Goal: Task Accomplishment & Management: Manage account settings

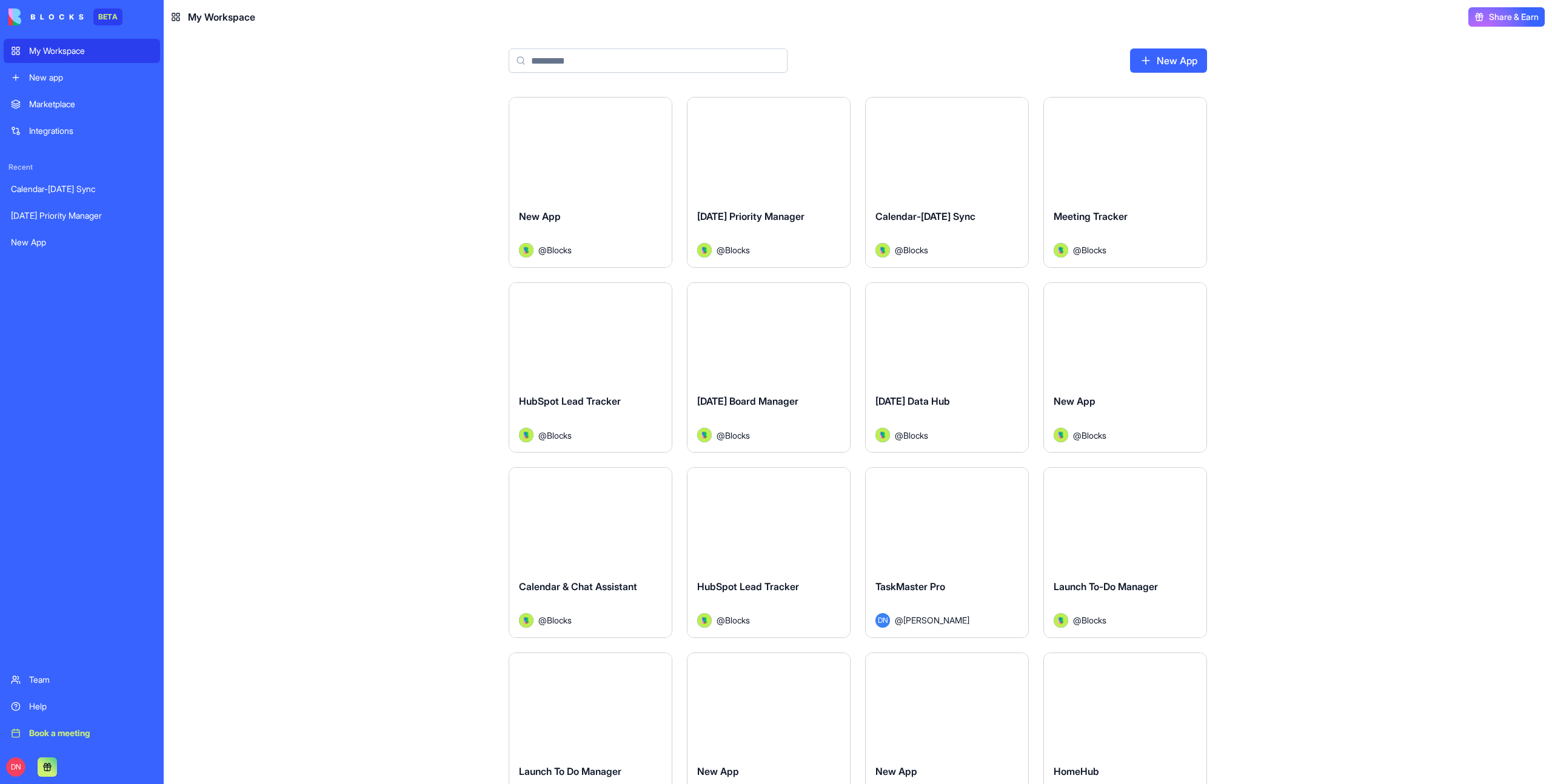
click at [600, 147] on button "Launch" at bounding box center [590, 148] width 91 height 24
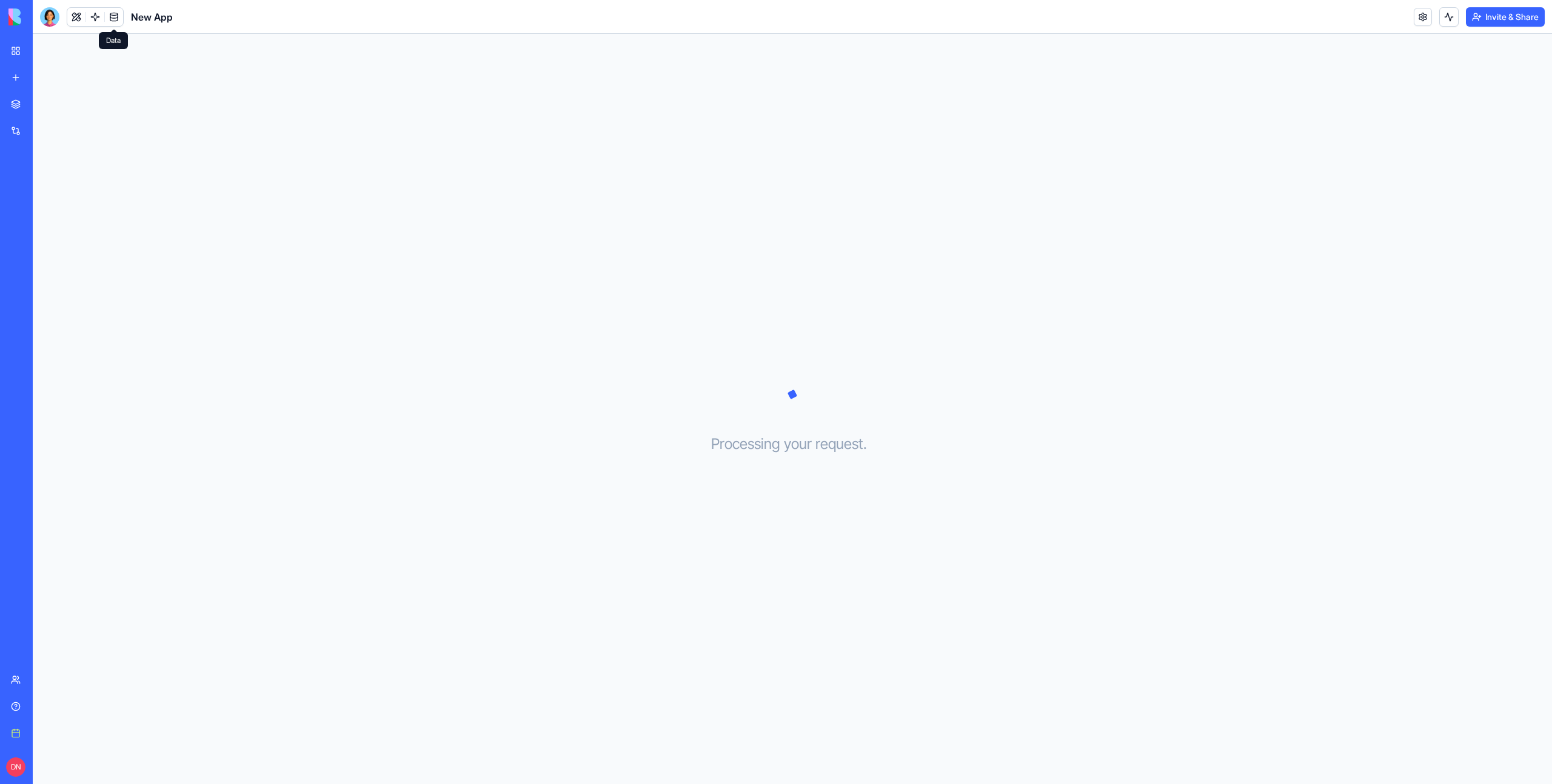
click at [114, 14] on link at bounding box center [114, 17] width 18 height 18
click at [92, 11] on link at bounding box center [95, 17] width 18 height 18
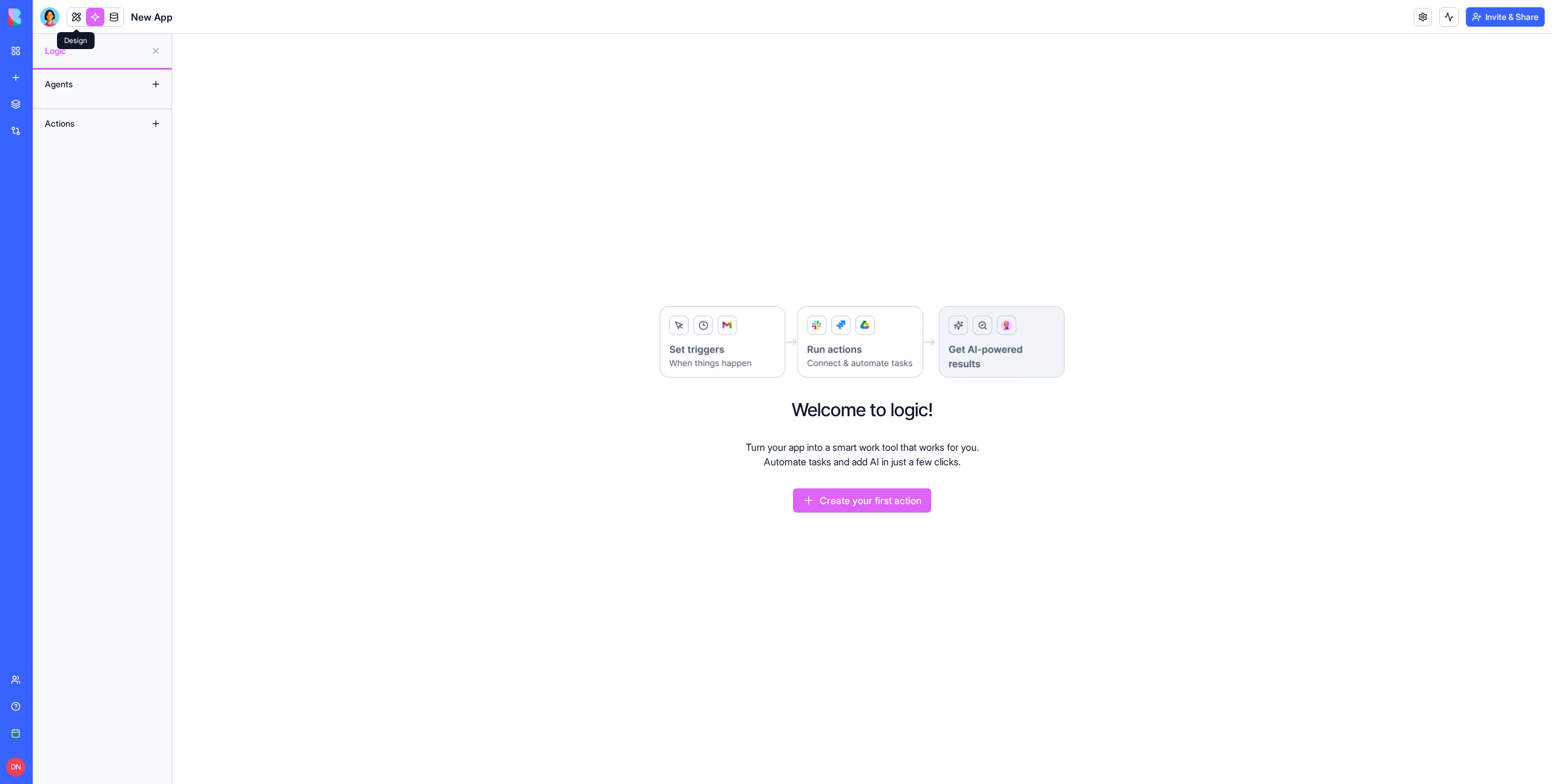
click at [79, 17] on link at bounding box center [76, 17] width 18 height 18
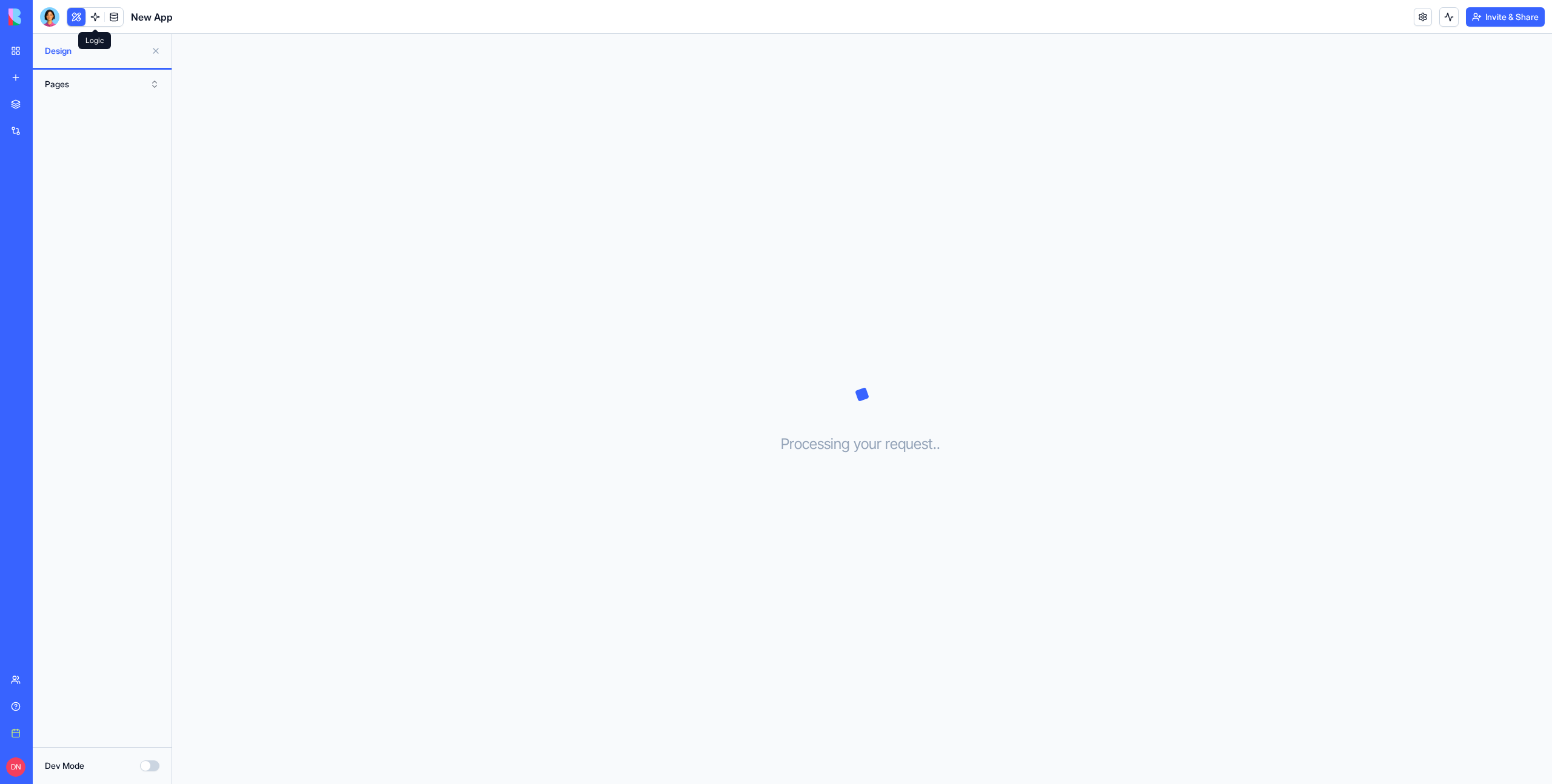
click at [91, 8] on link at bounding box center [95, 17] width 18 height 18
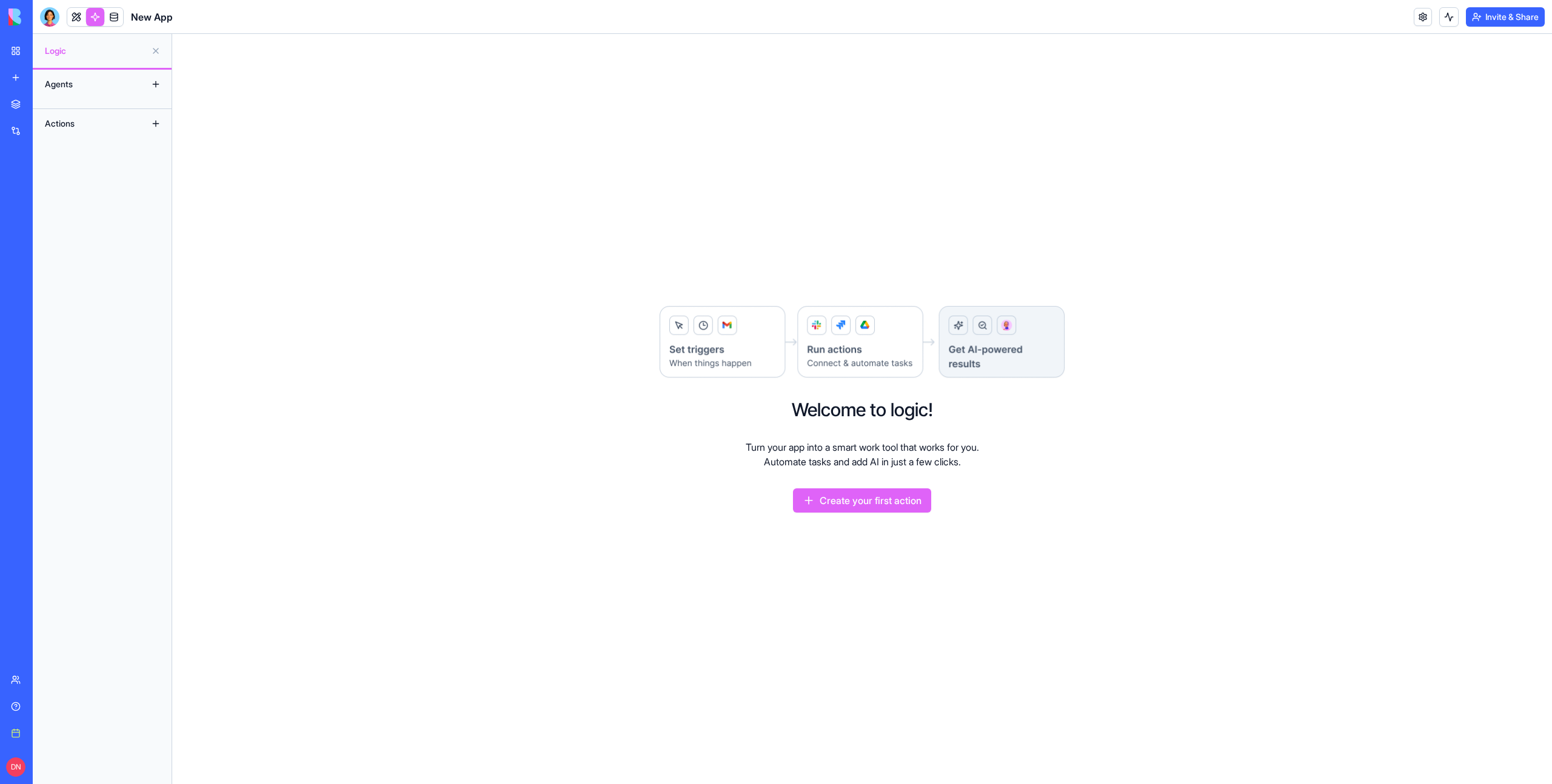
click at [94, 19] on link at bounding box center [95, 17] width 18 height 18
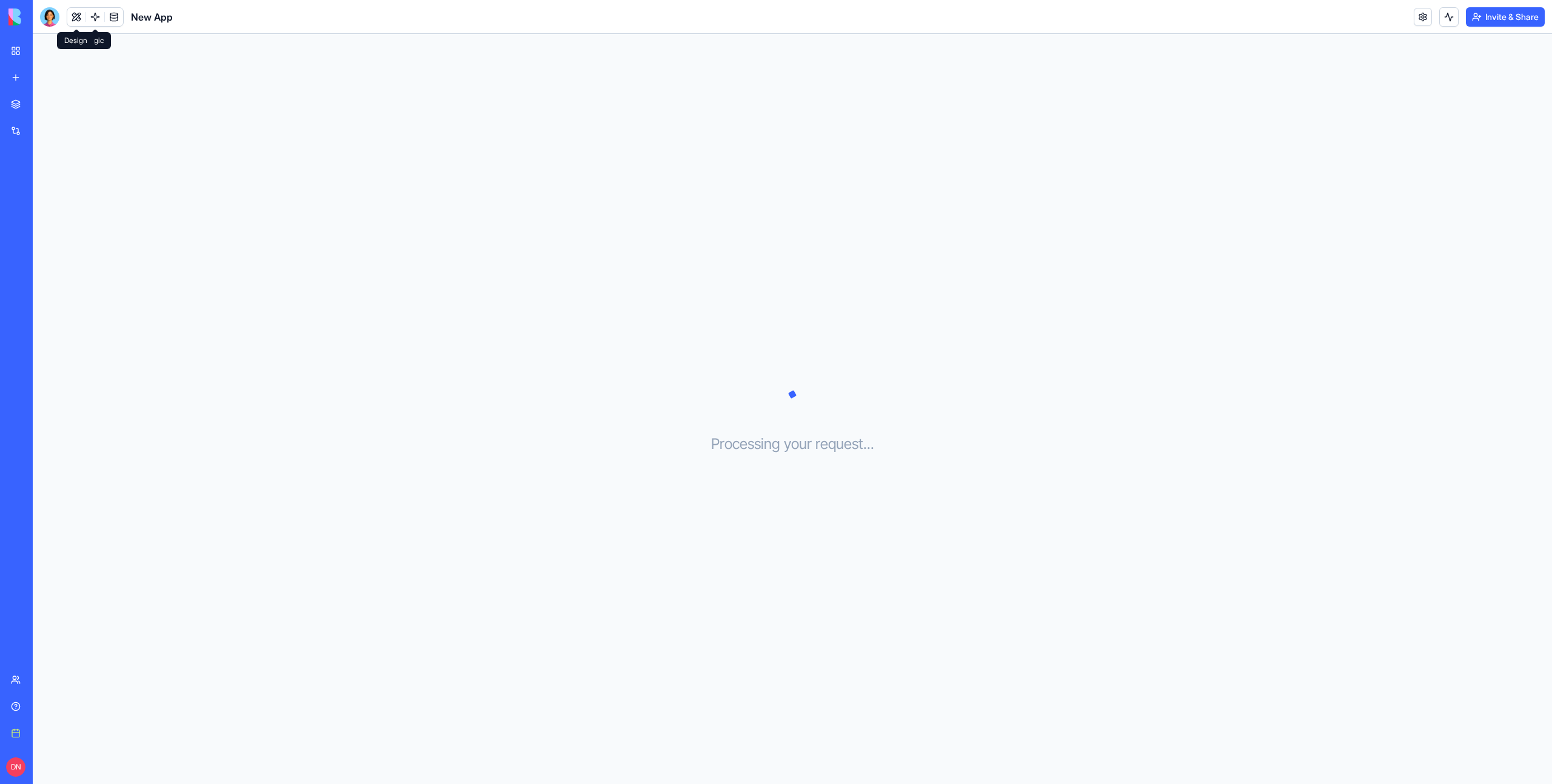
click at [82, 19] on button at bounding box center [76, 17] width 18 height 18
click at [83, 13] on button at bounding box center [76, 17] width 18 height 18
click at [78, 15] on button at bounding box center [76, 17] width 18 height 18
click at [154, 772] on div "Dev Mode" at bounding box center [102, 765] width 139 height 37
click at [146, 765] on button "Dev Mode" at bounding box center [149, 766] width 19 height 11
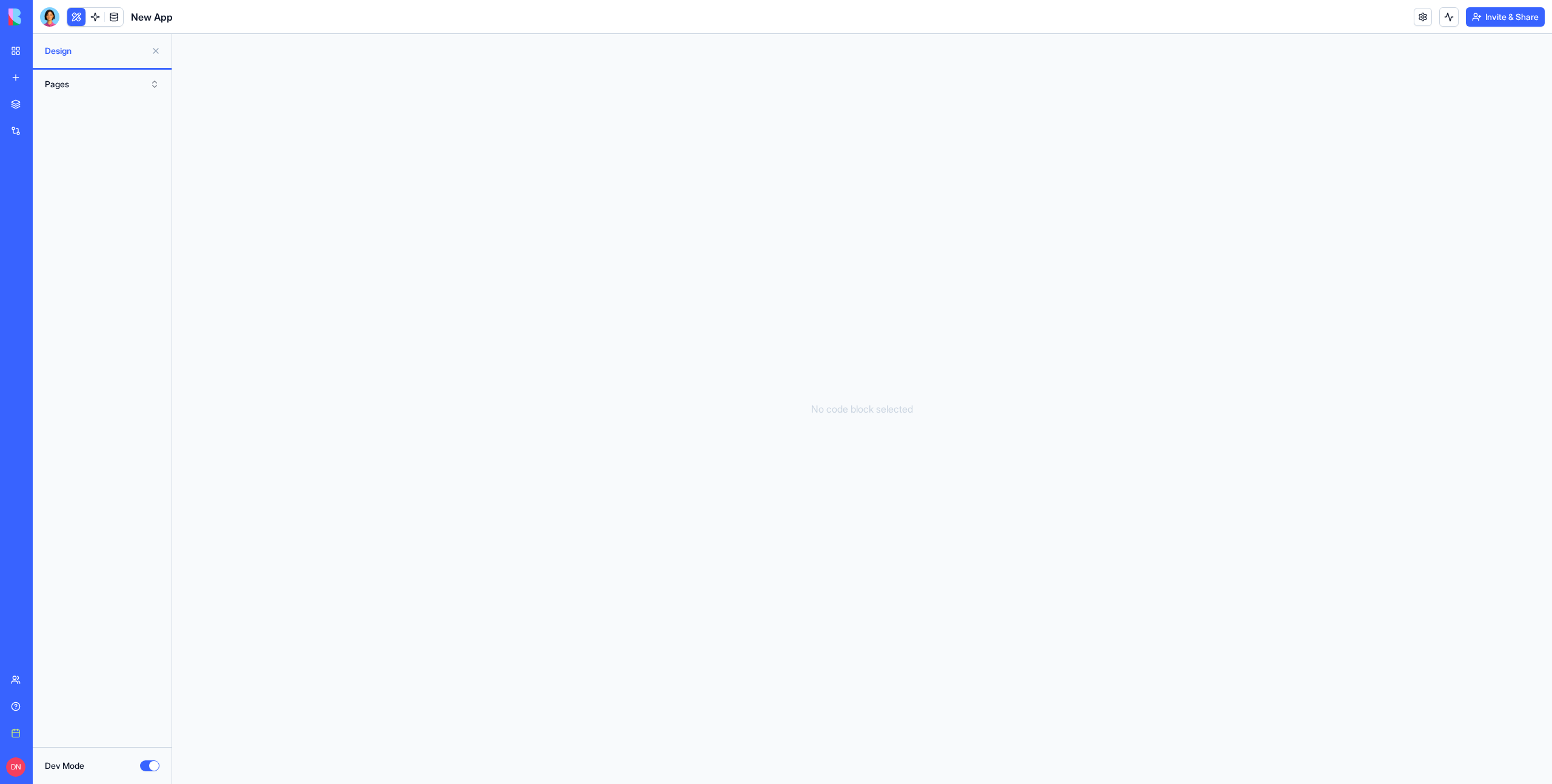
click at [45, 48] on div "My Workspace" at bounding box center [36, 51] width 15 height 12
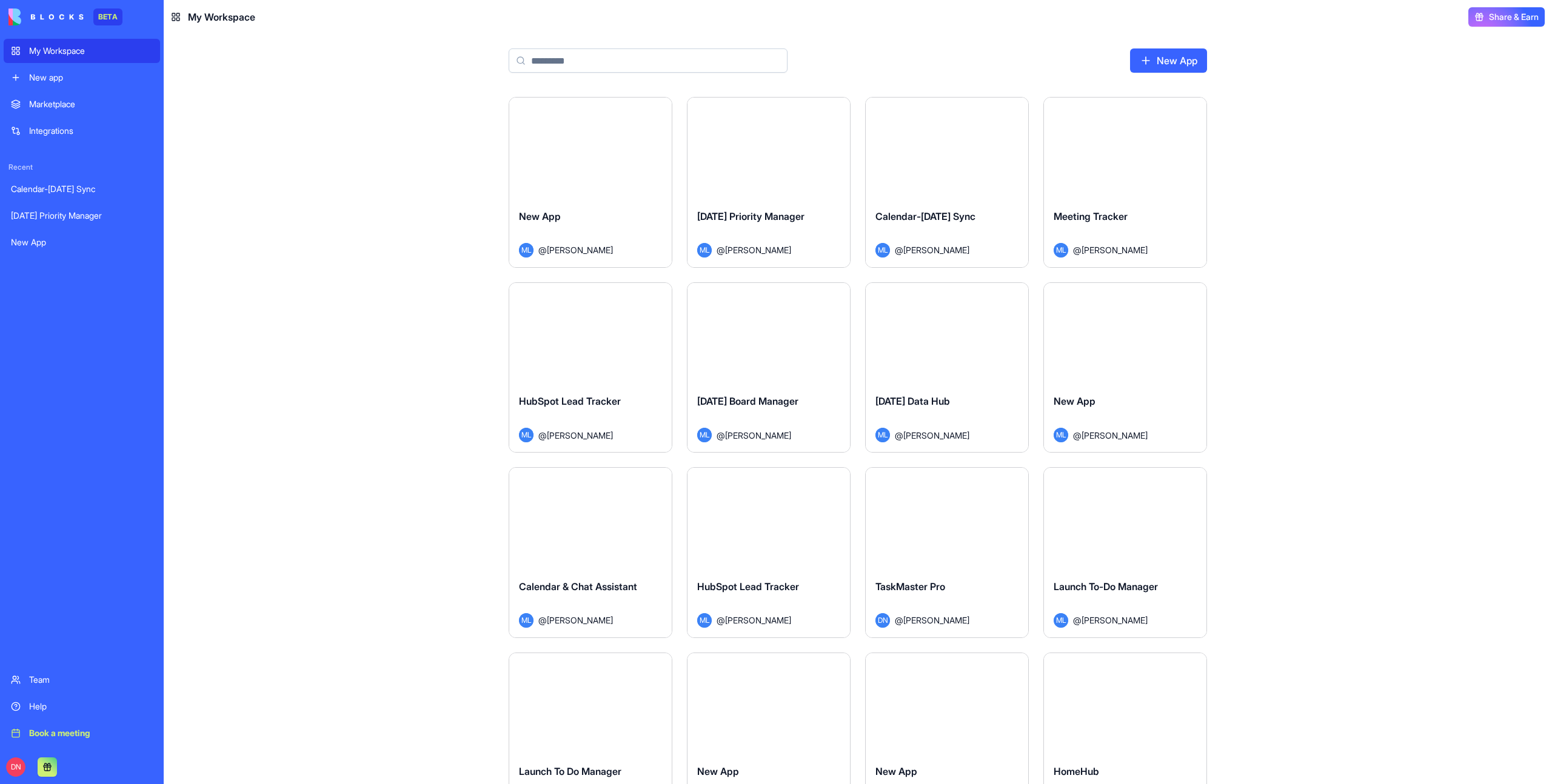
click at [584, 357] on div "Launch" at bounding box center [590, 333] width 163 height 101
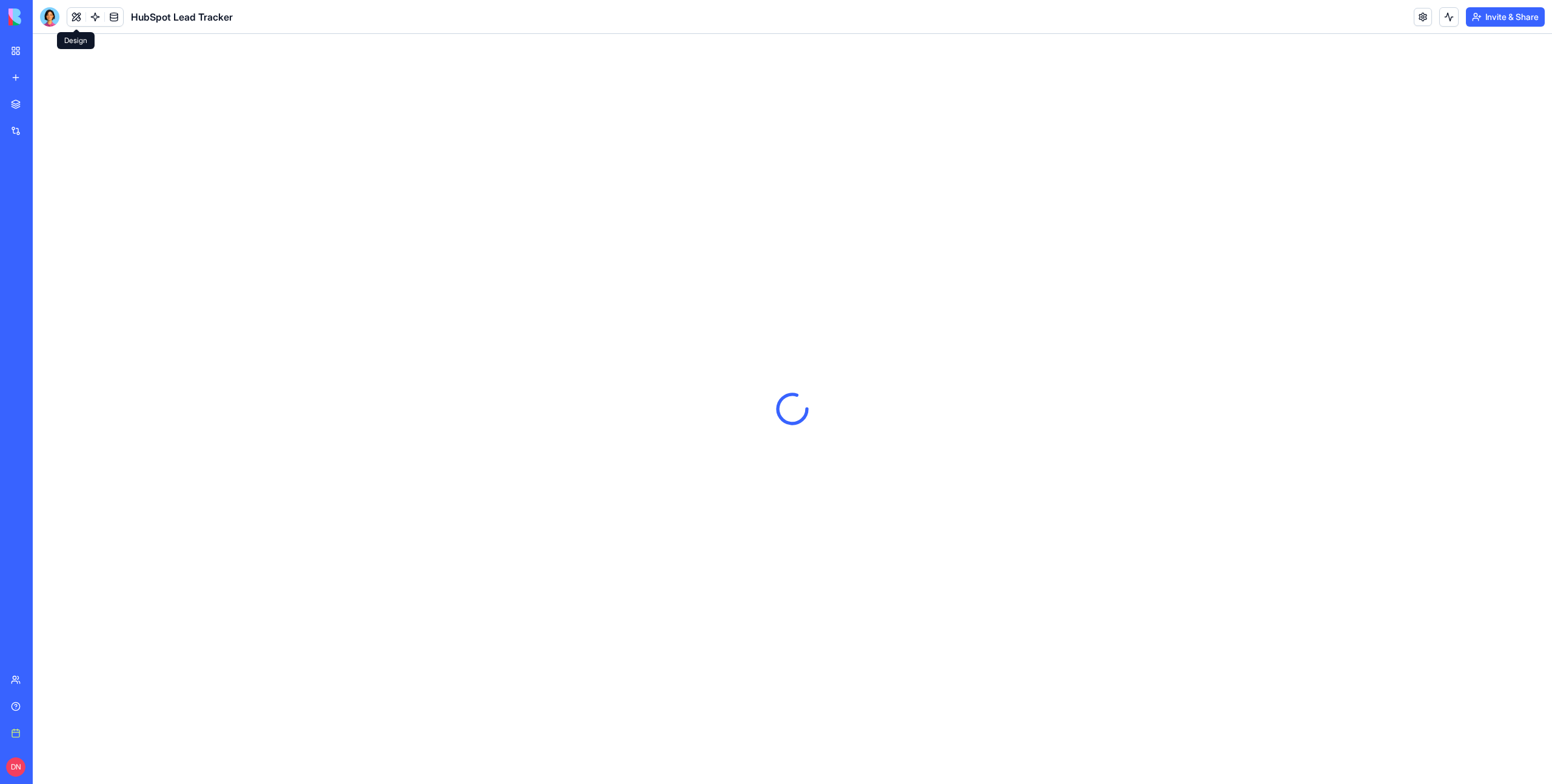
click at [77, 15] on button at bounding box center [76, 17] width 18 height 18
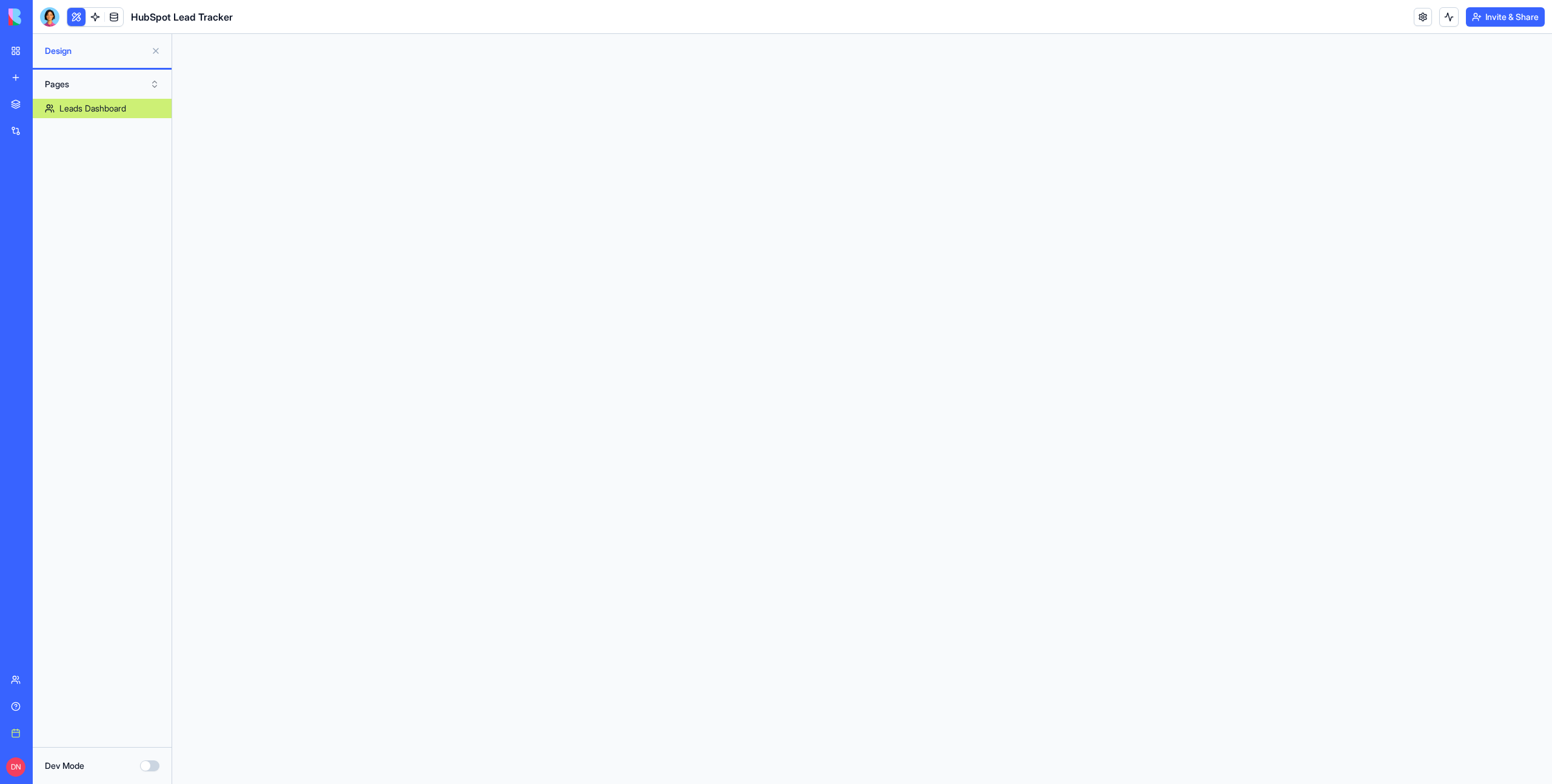
click at [147, 766] on button "Dev Mode" at bounding box center [149, 766] width 19 height 11
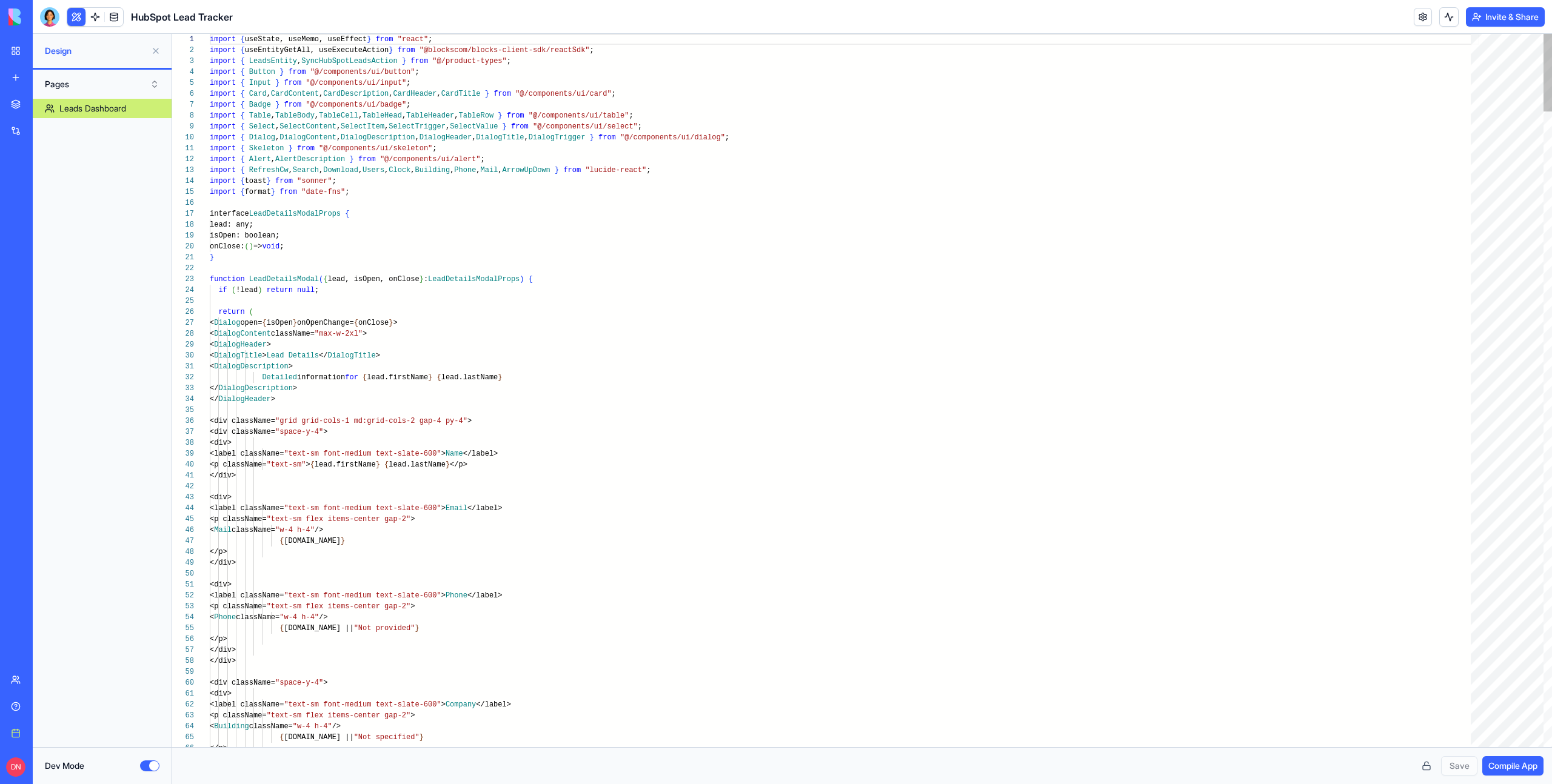
scroll to position [77, 0]
type textarea "**********"
click at [1425, 767] on button at bounding box center [1426, 765] width 19 height 19
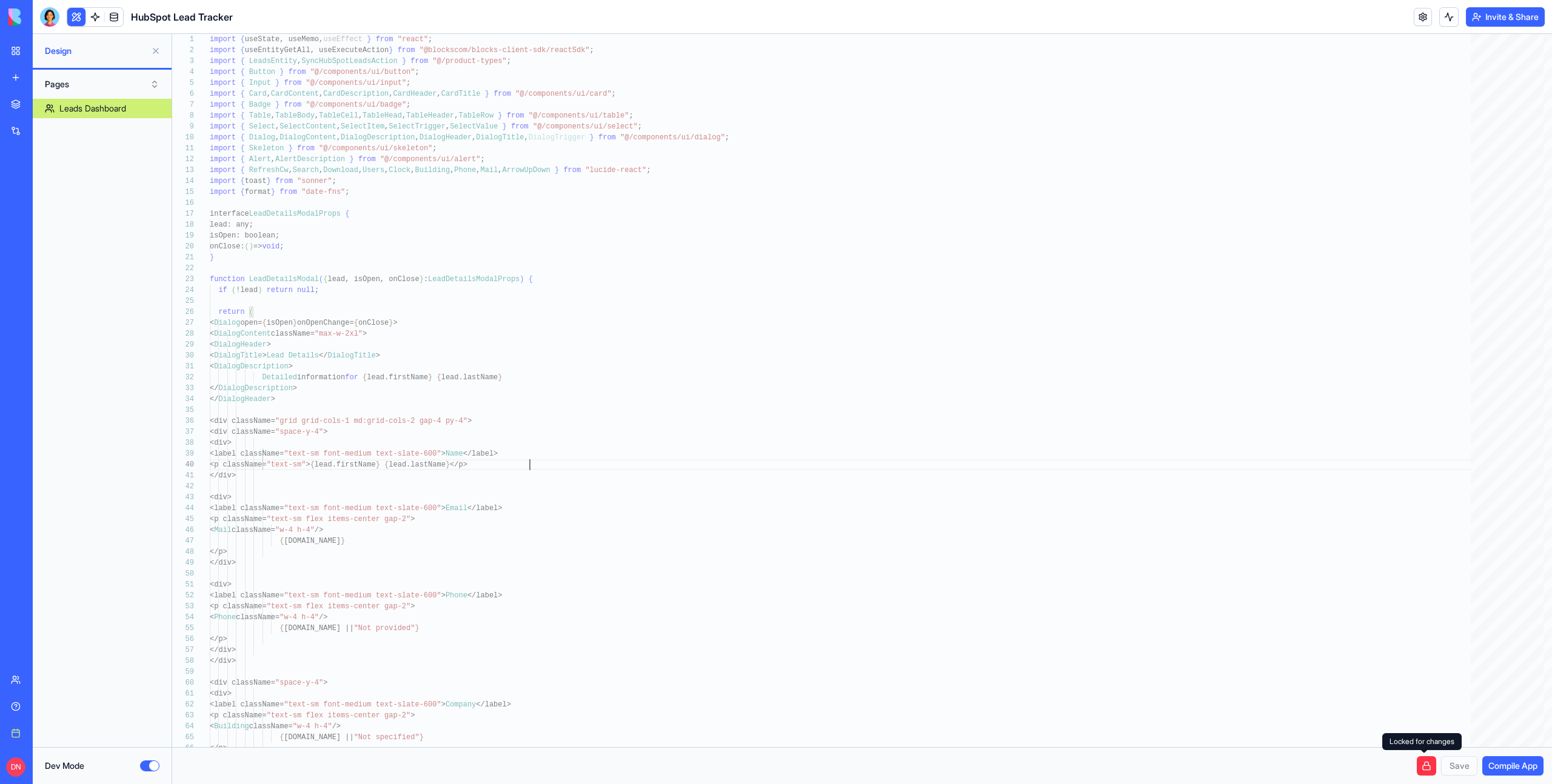
click at [1425, 767] on button at bounding box center [1426, 765] width 19 height 19
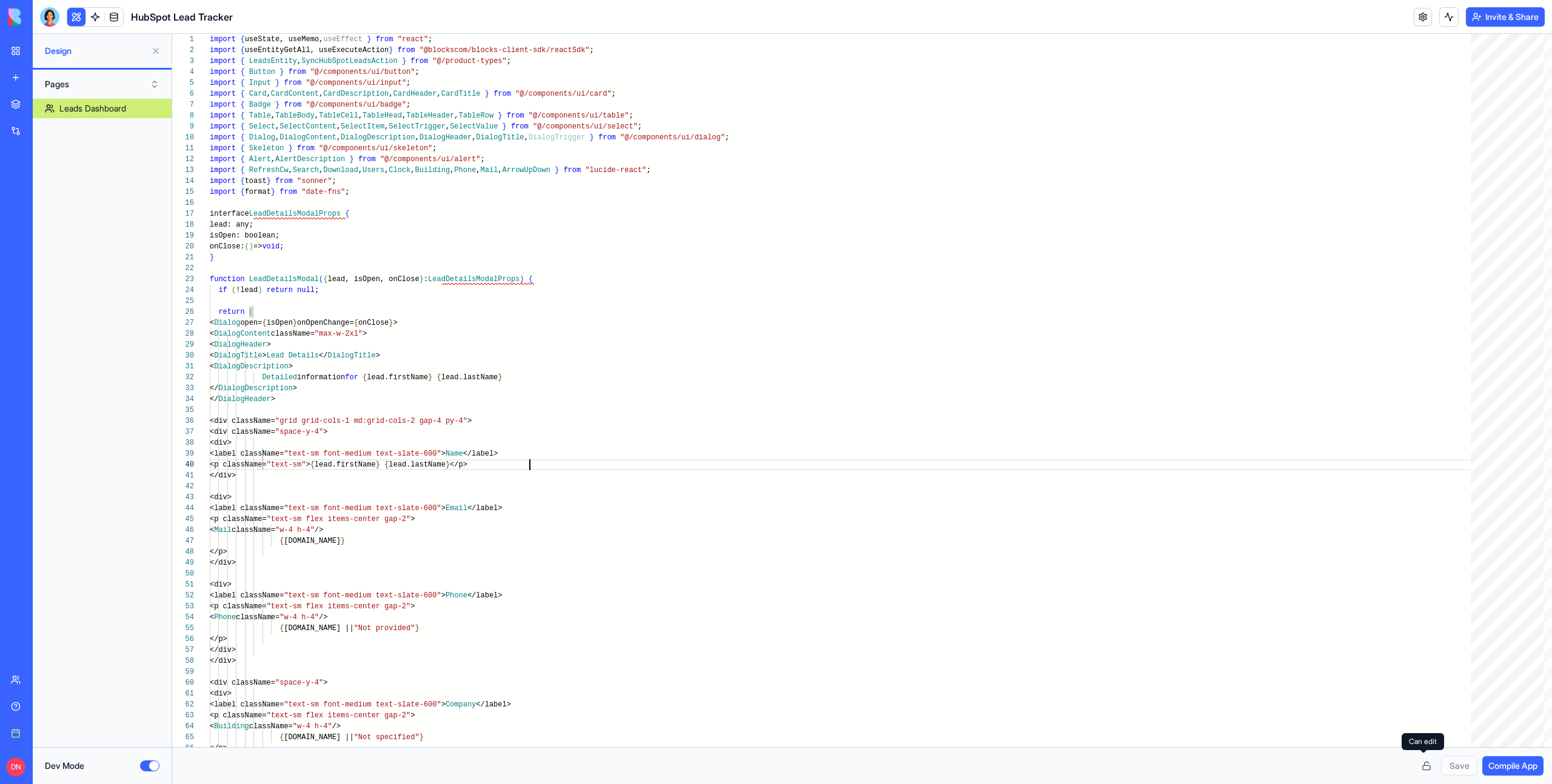
click at [1425, 767] on button at bounding box center [1426, 765] width 19 height 19
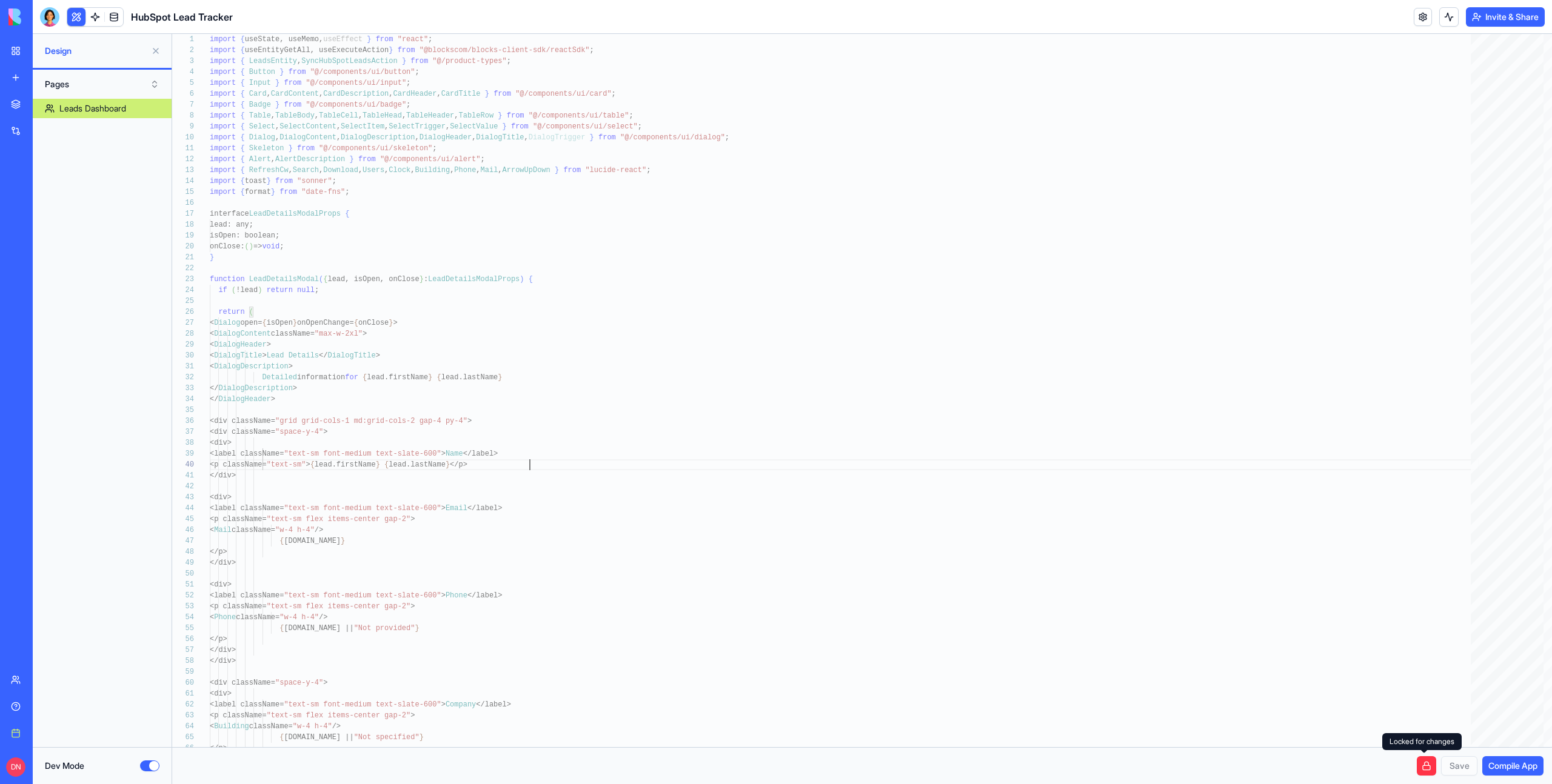
click at [1425, 767] on button at bounding box center [1426, 765] width 19 height 19
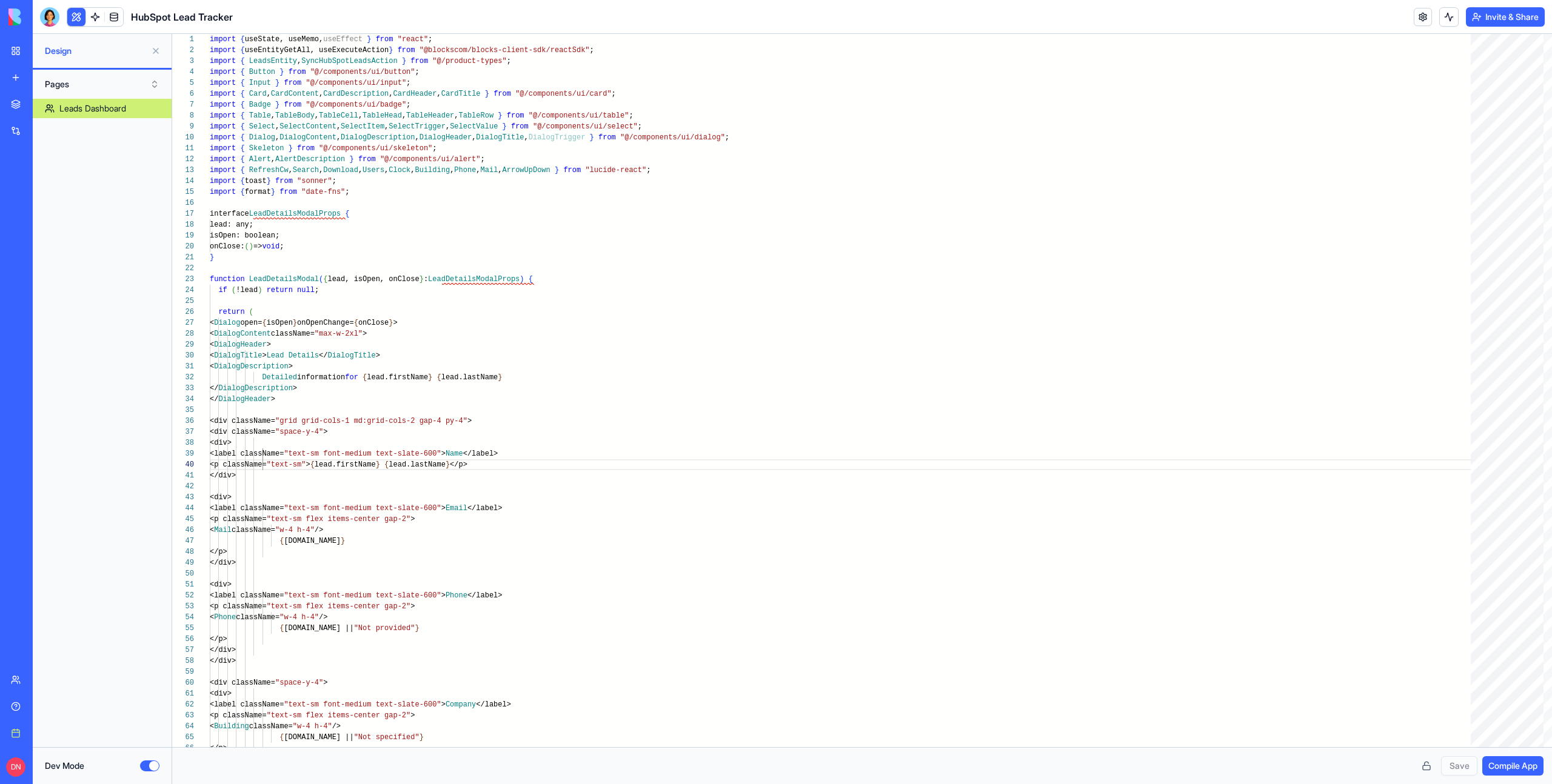
click at [85, 71] on div "Pages" at bounding box center [102, 84] width 139 height 29
click at [85, 76] on button "Pages" at bounding box center [102, 84] width 126 height 19
click at [71, 128] on div "Components" at bounding box center [101, 128] width 120 height 19
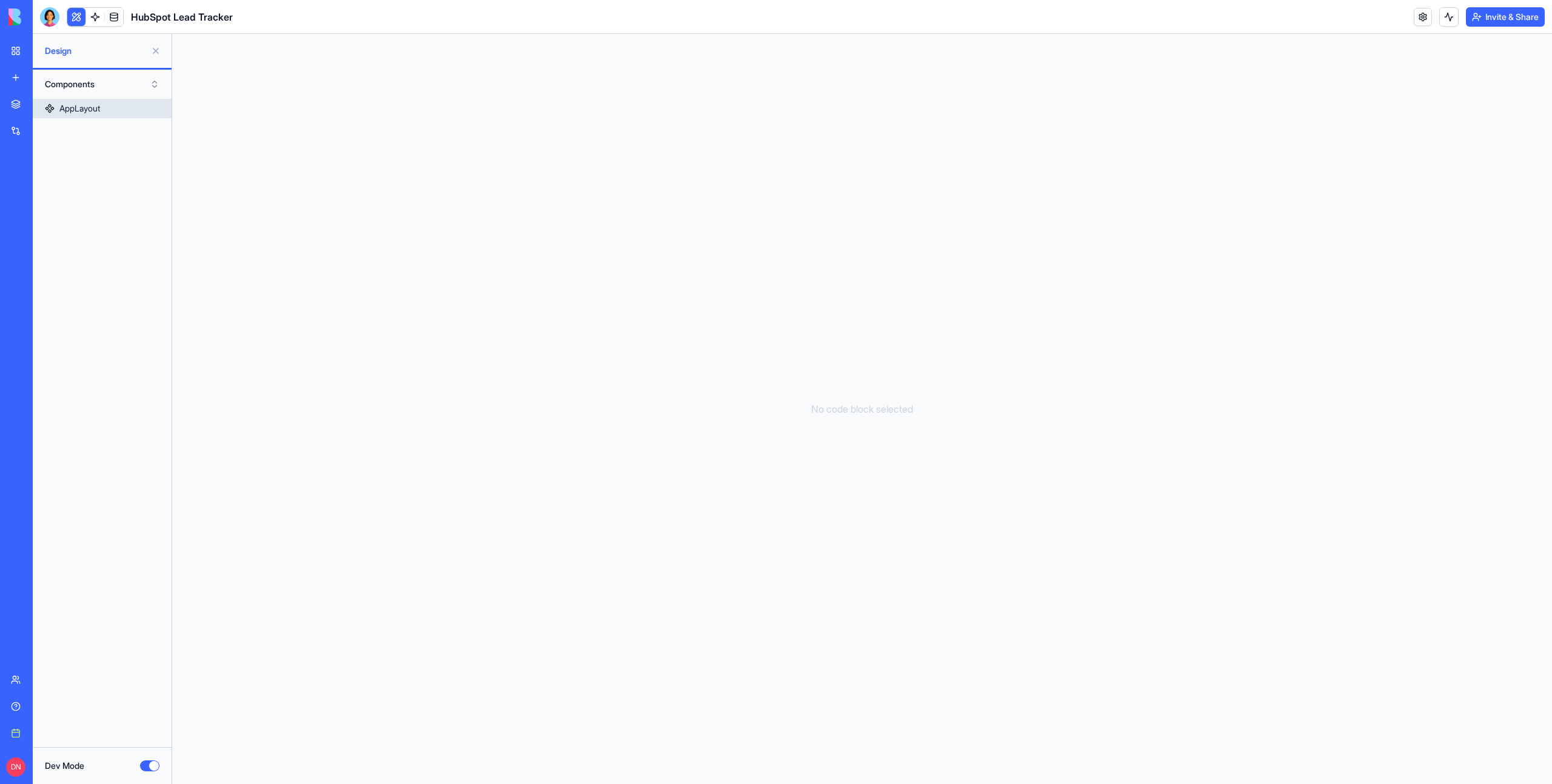
click at [116, 108] on link "AppLayout" at bounding box center [102, 108] width 139 height 19
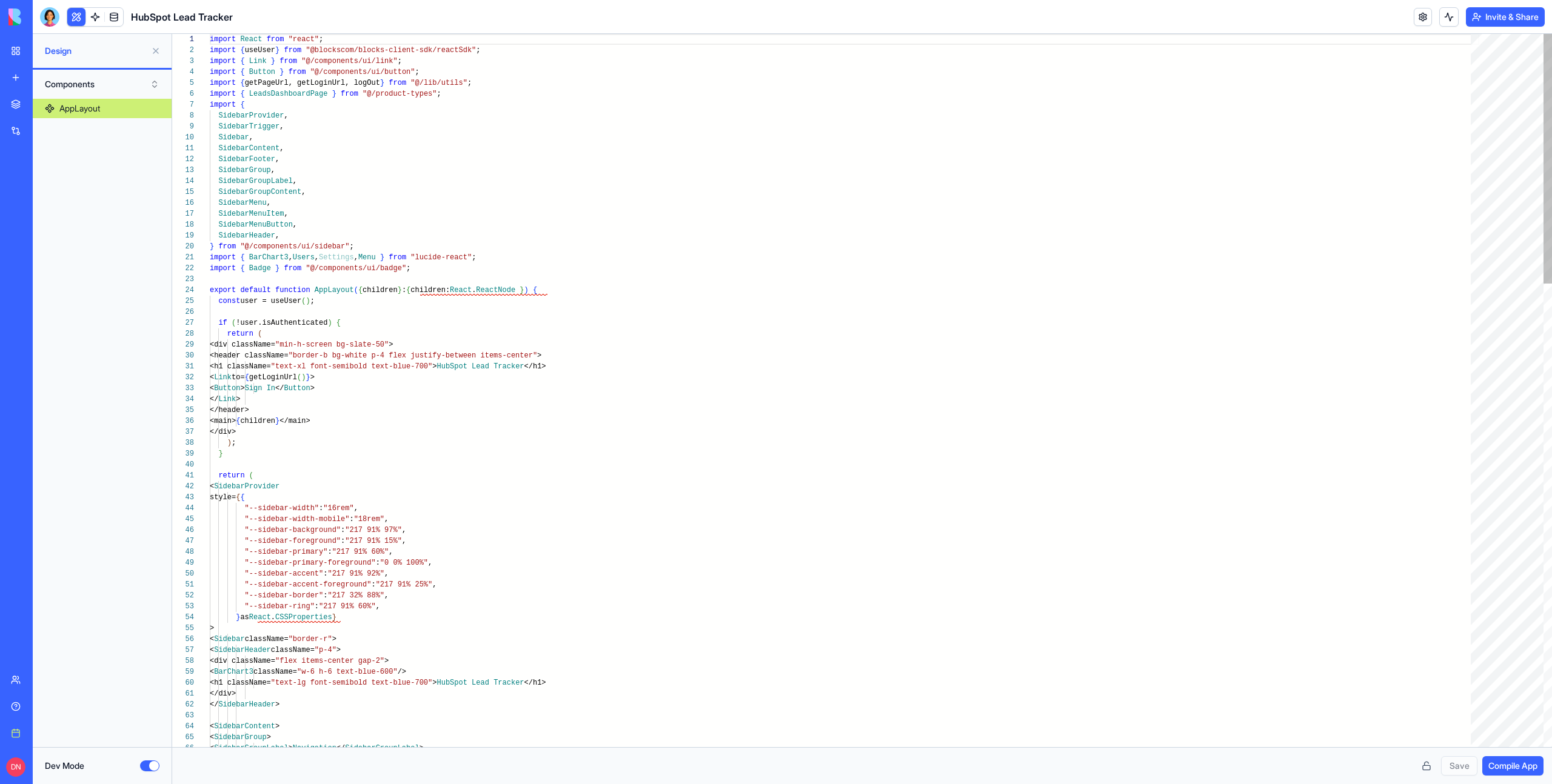
scroll to position [109, 0]
click at [77, 19] on button at bounding box center [76, 17] width 18 height 18
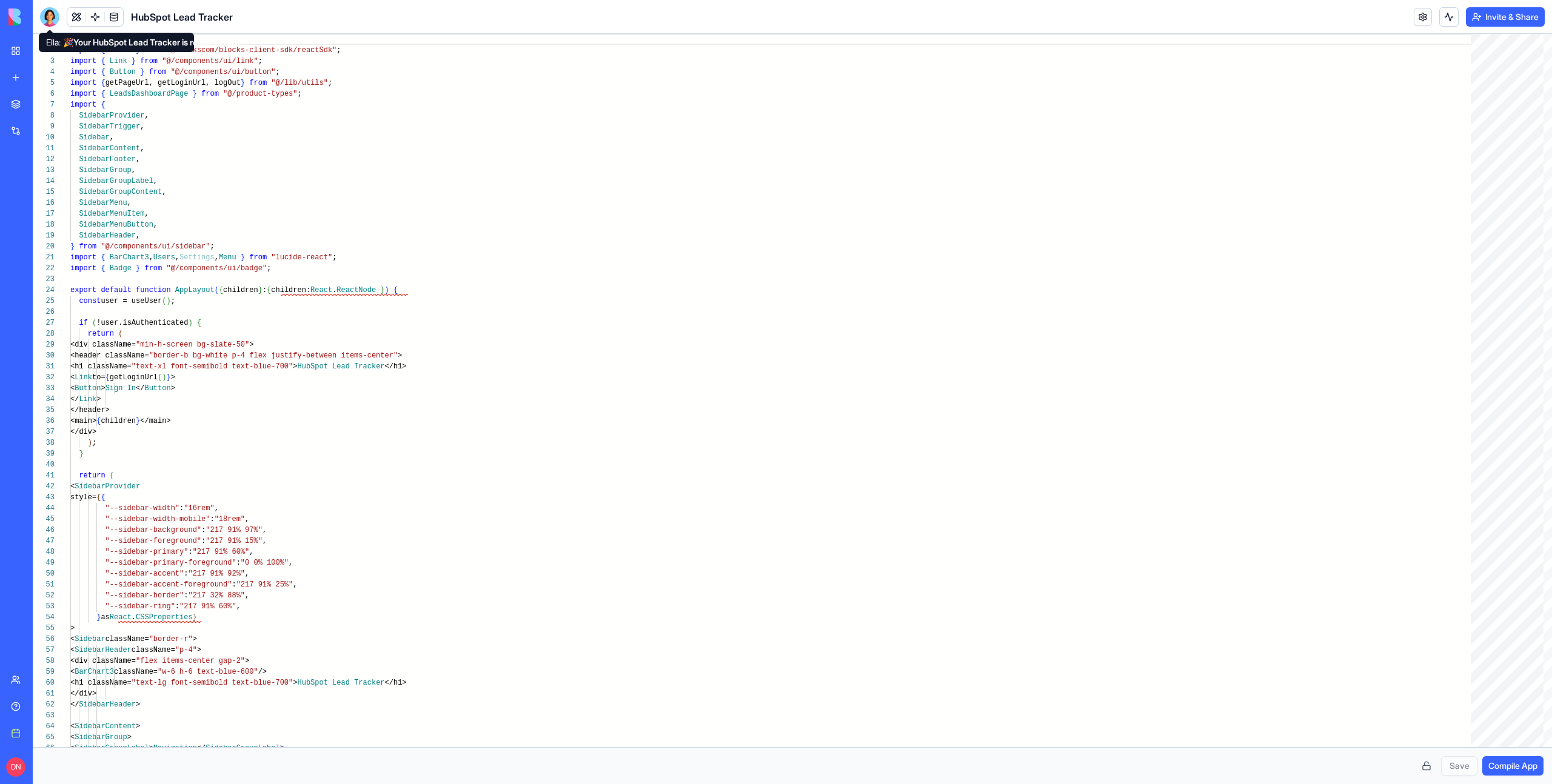
click at [46, 23] on div at bounding box center [50, 17] width 19 height 19
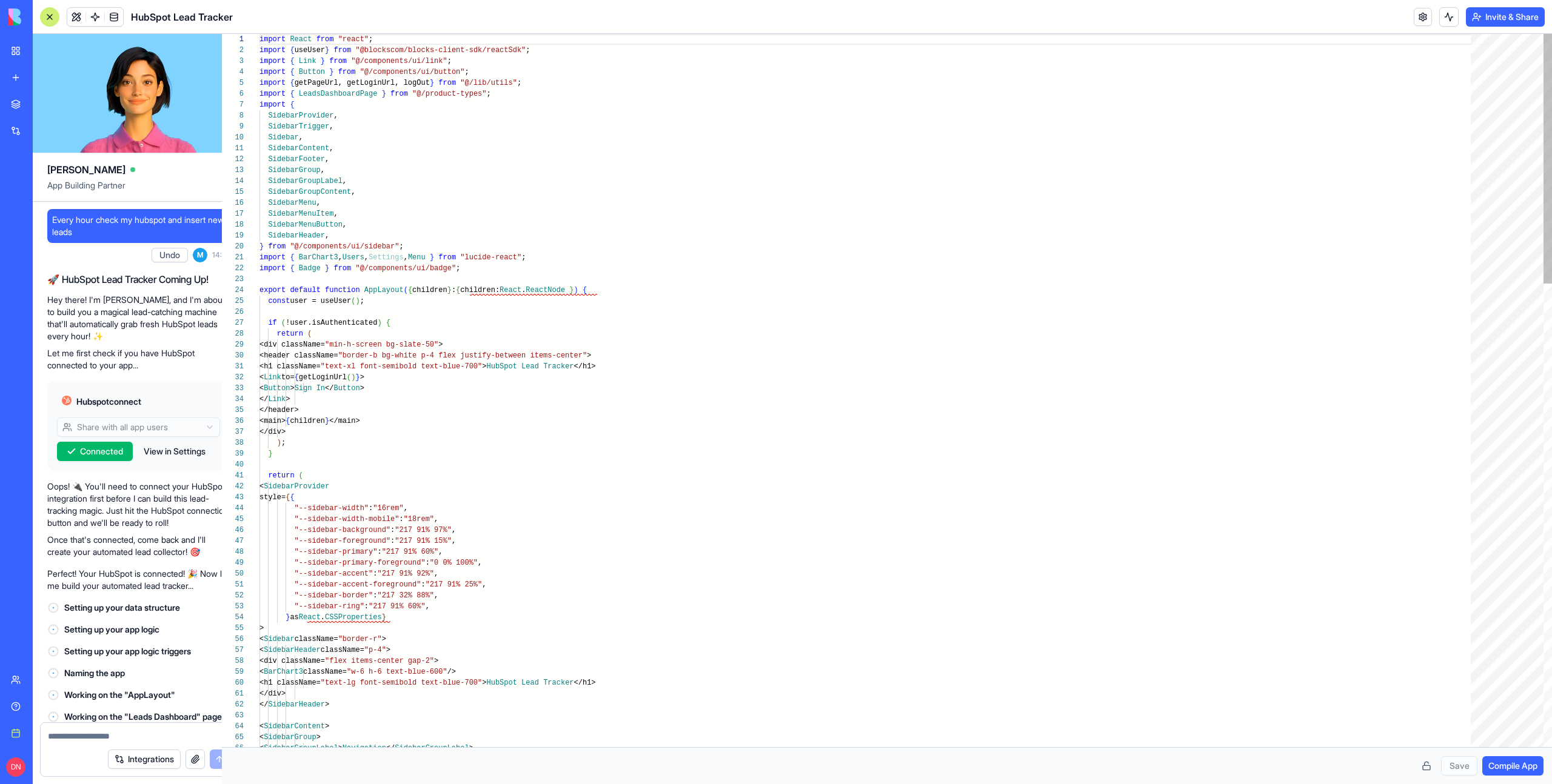
scroll to position [313, 0]
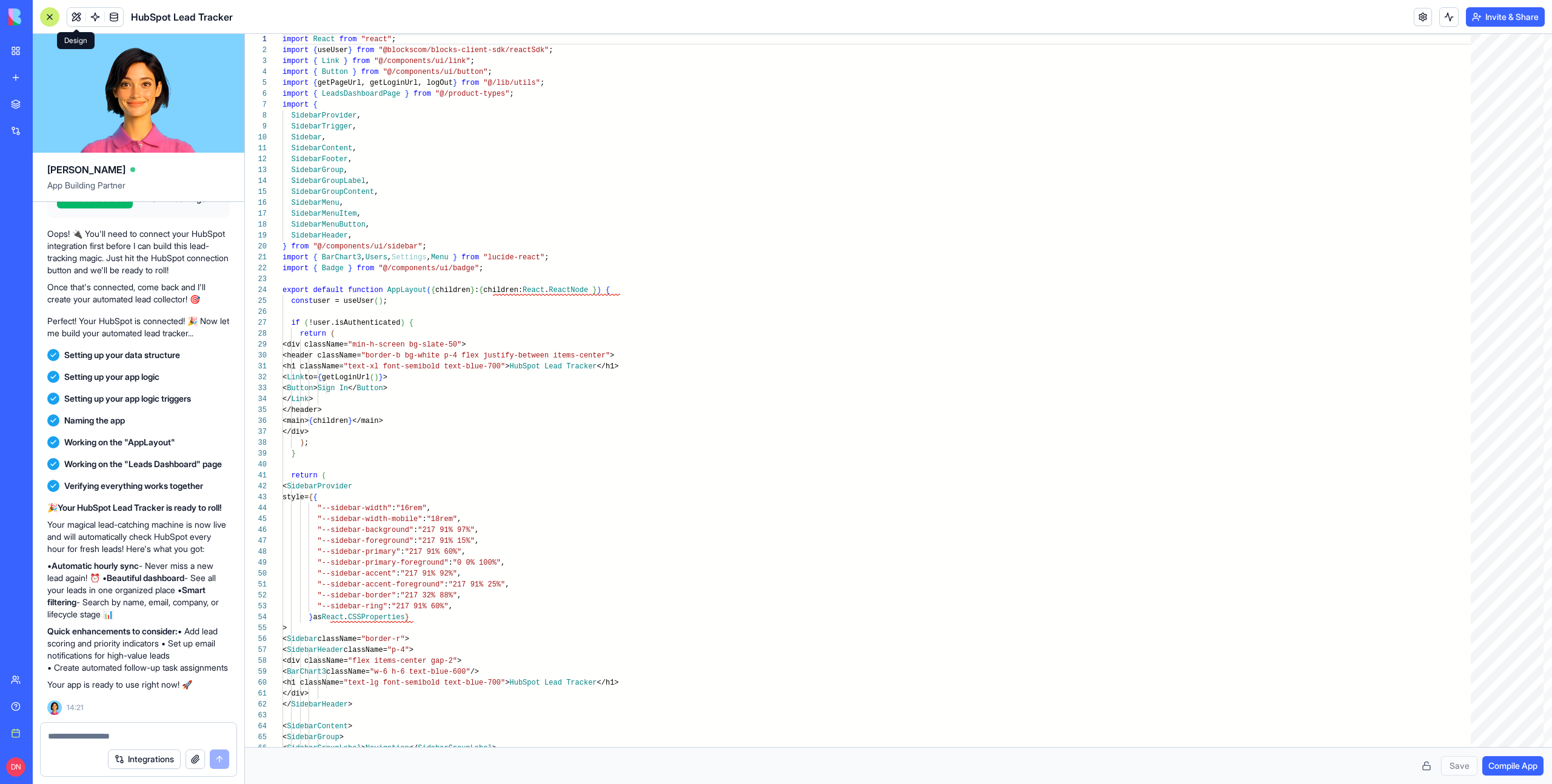
click at [81, 18] on button at bounding box center [76, 17] width 18 height 18
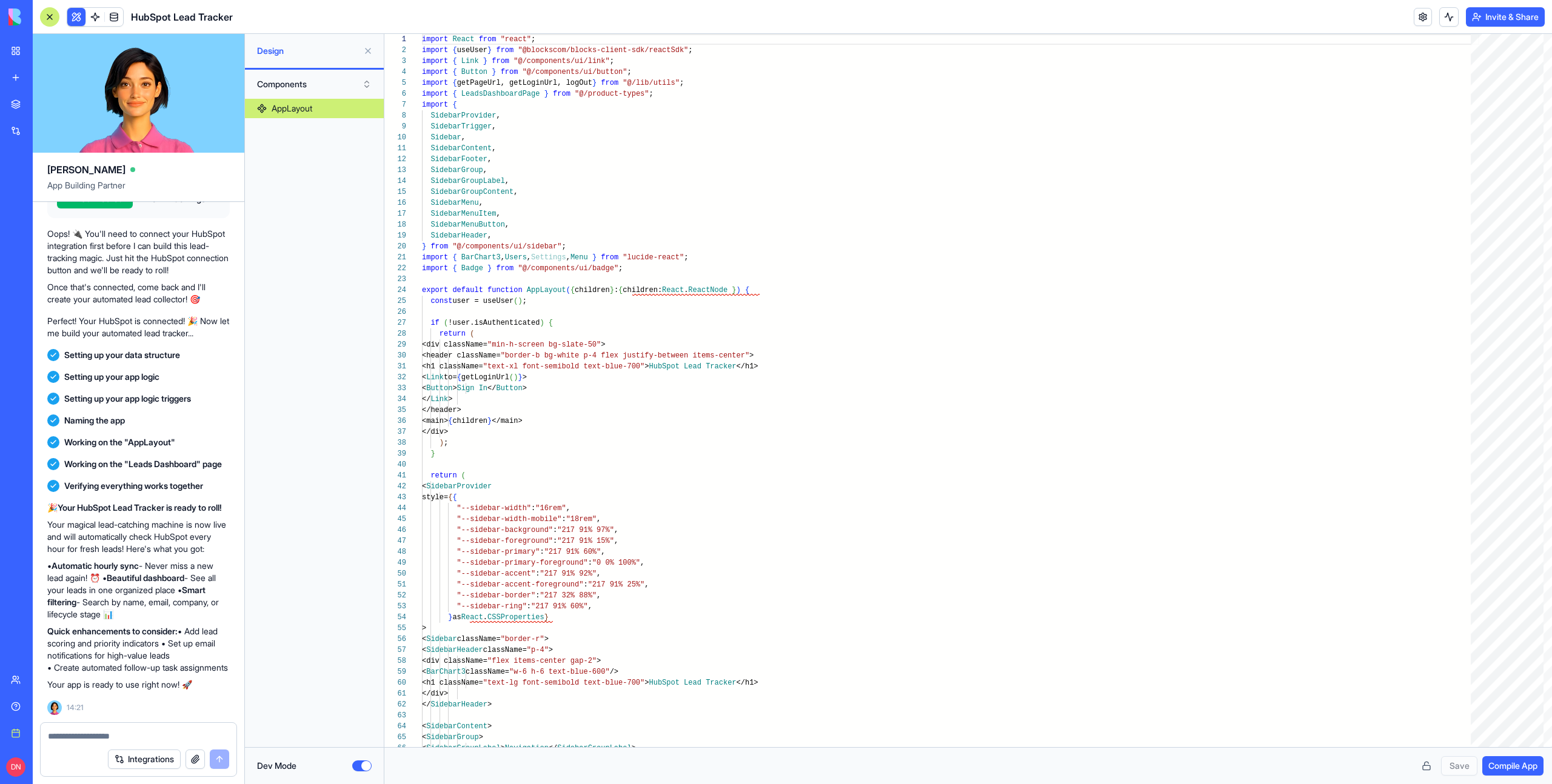
click at [74, 17] on button at bounding box center [76, 17] width 18 height 18
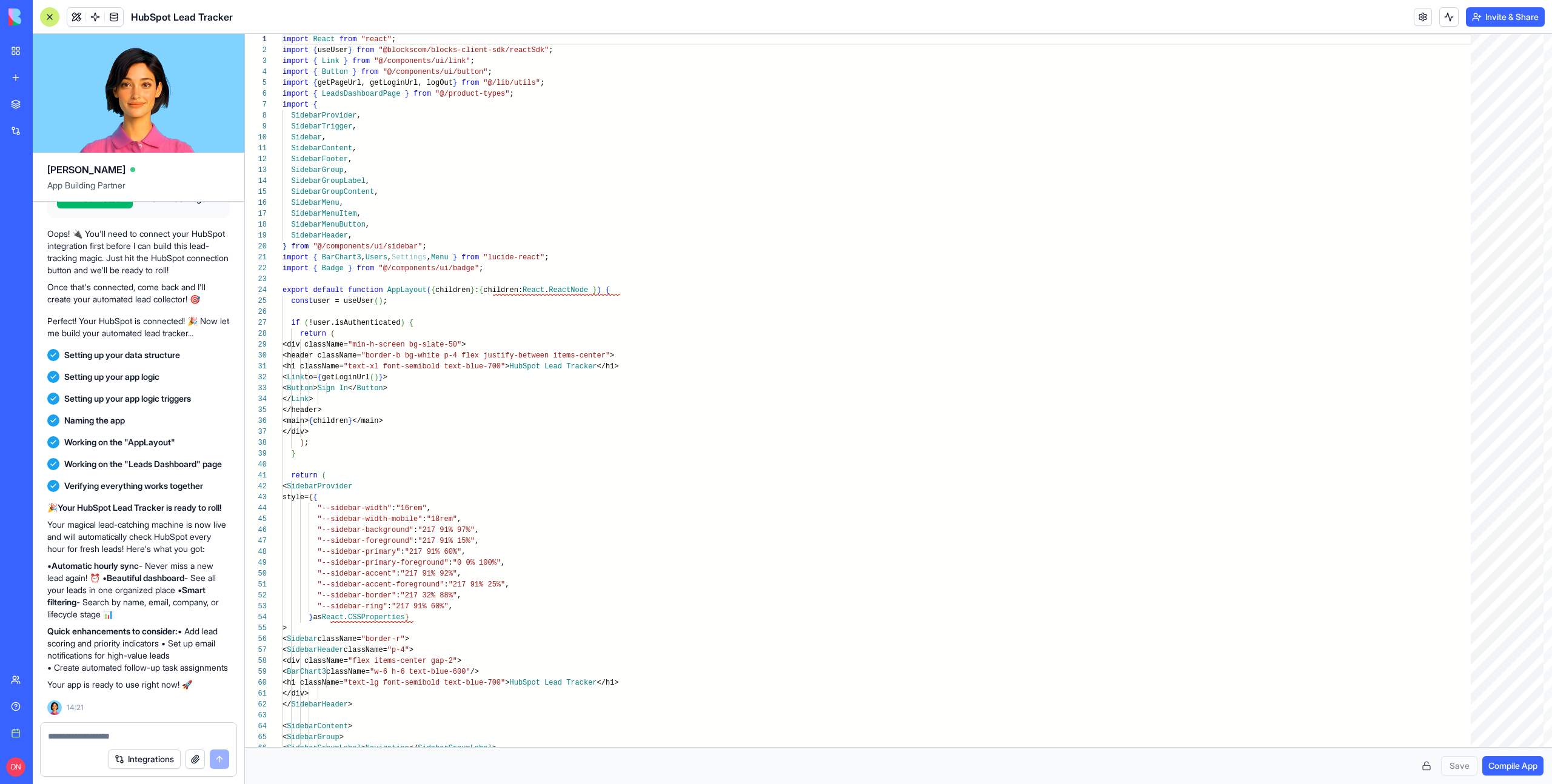
click at [50, 18] on div at bounding box center [50, 17] width 19 height 19
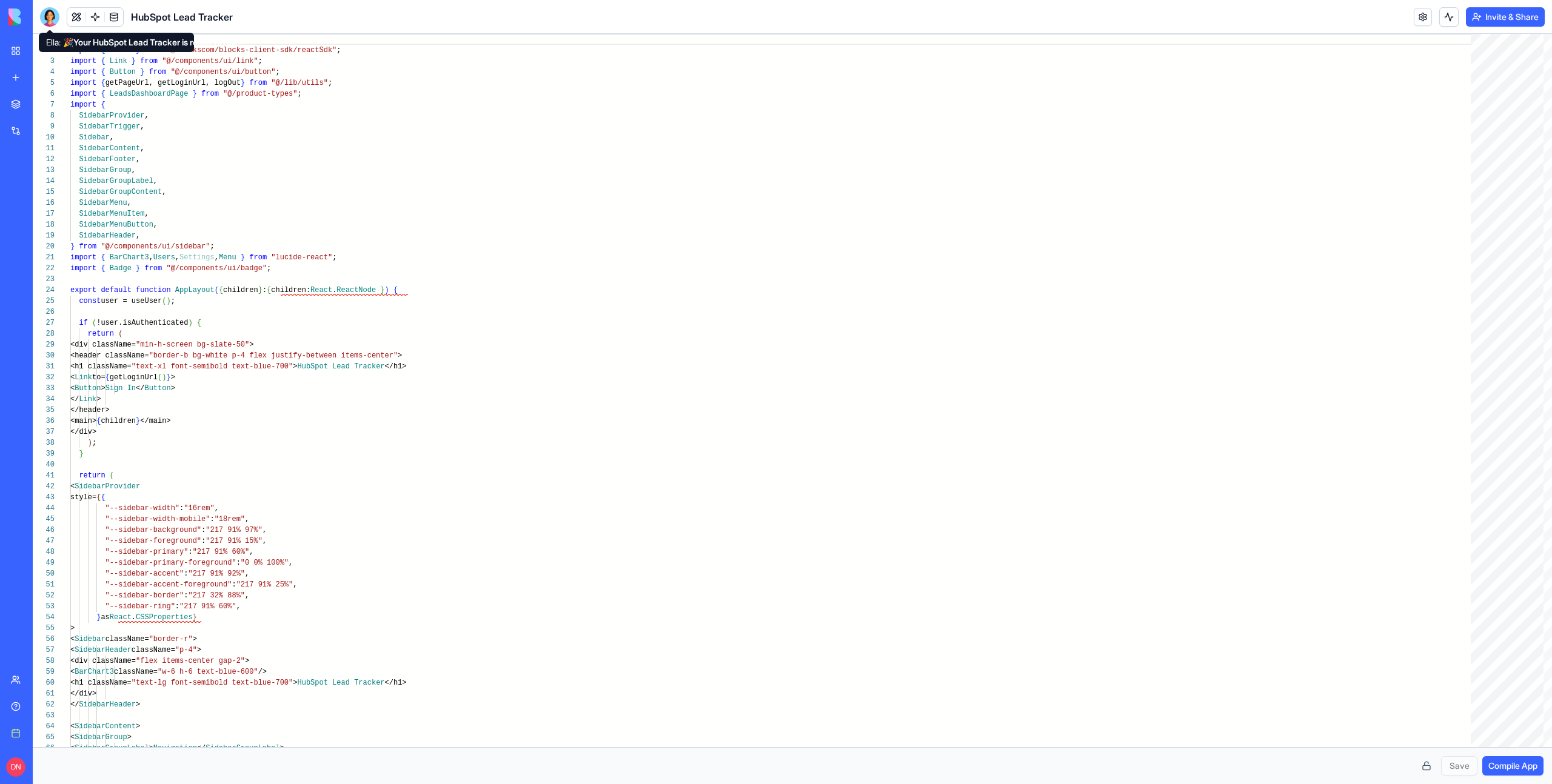
click at [52, 13] on div at bounding box center [50, 17] width 19 height 19
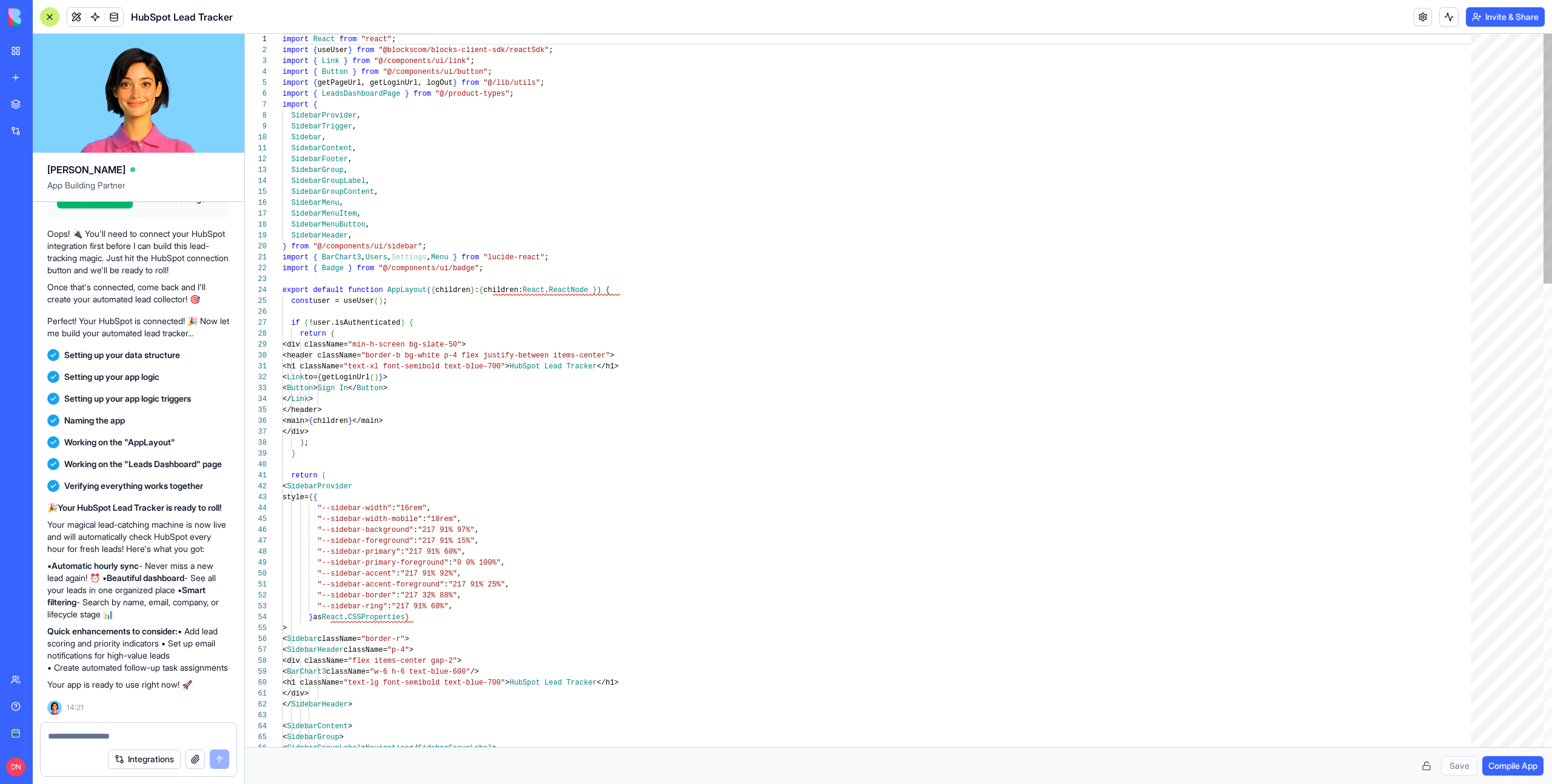
click at [26, 50] on link "My Workspace" at bounding box center [28, 51] width 48 height 24
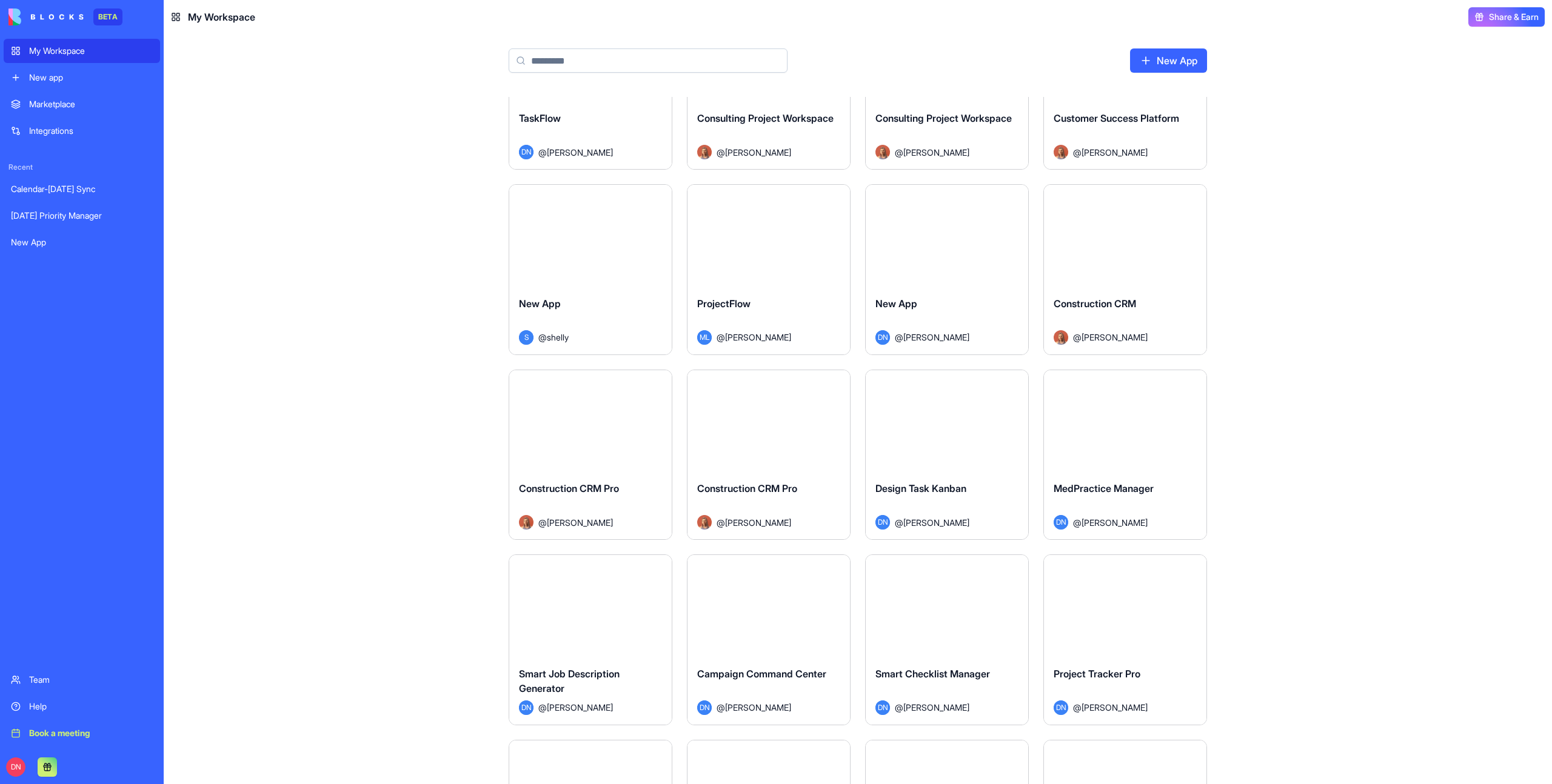
scroll to position [767, 0]
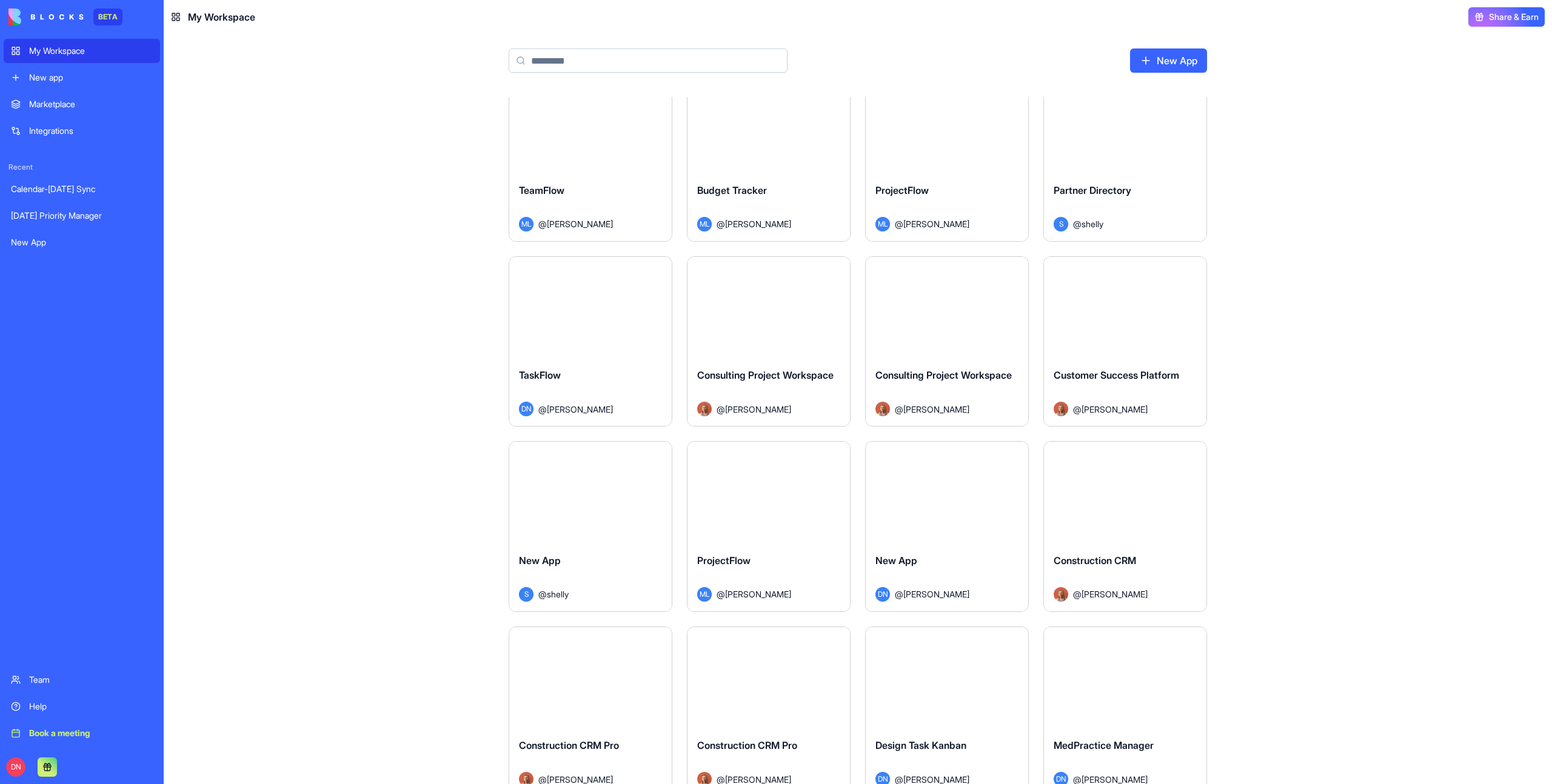
click at [65, 108] on div "Marketplace" at bounding box center [91, 104] width 124 height 12
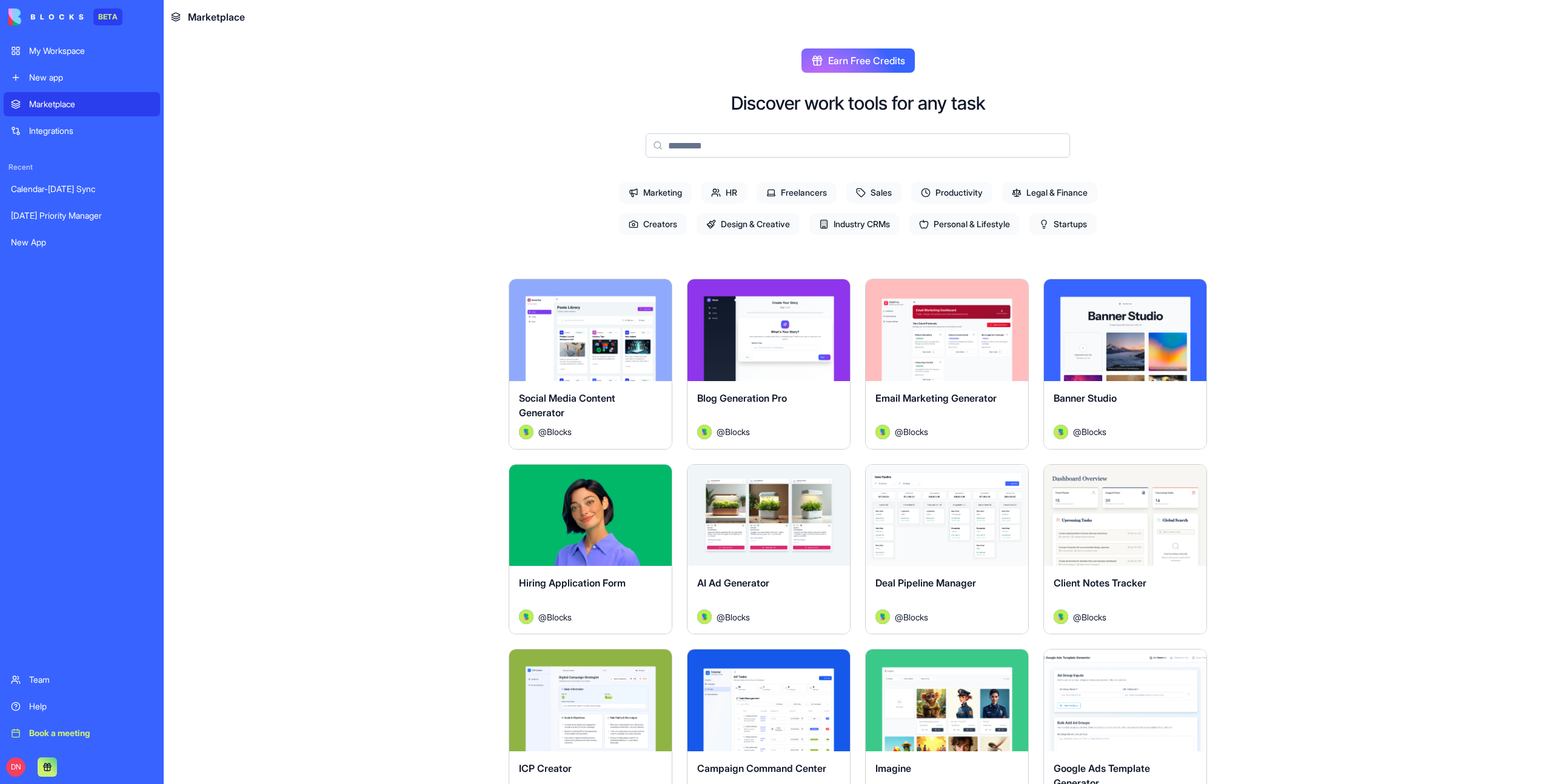
click at [679, 146] on input at bounding box center [857, 145] width 424 height 24
click at [661, 200] on span "Marketing" at bounding box center [655, 193] width 73 height 21
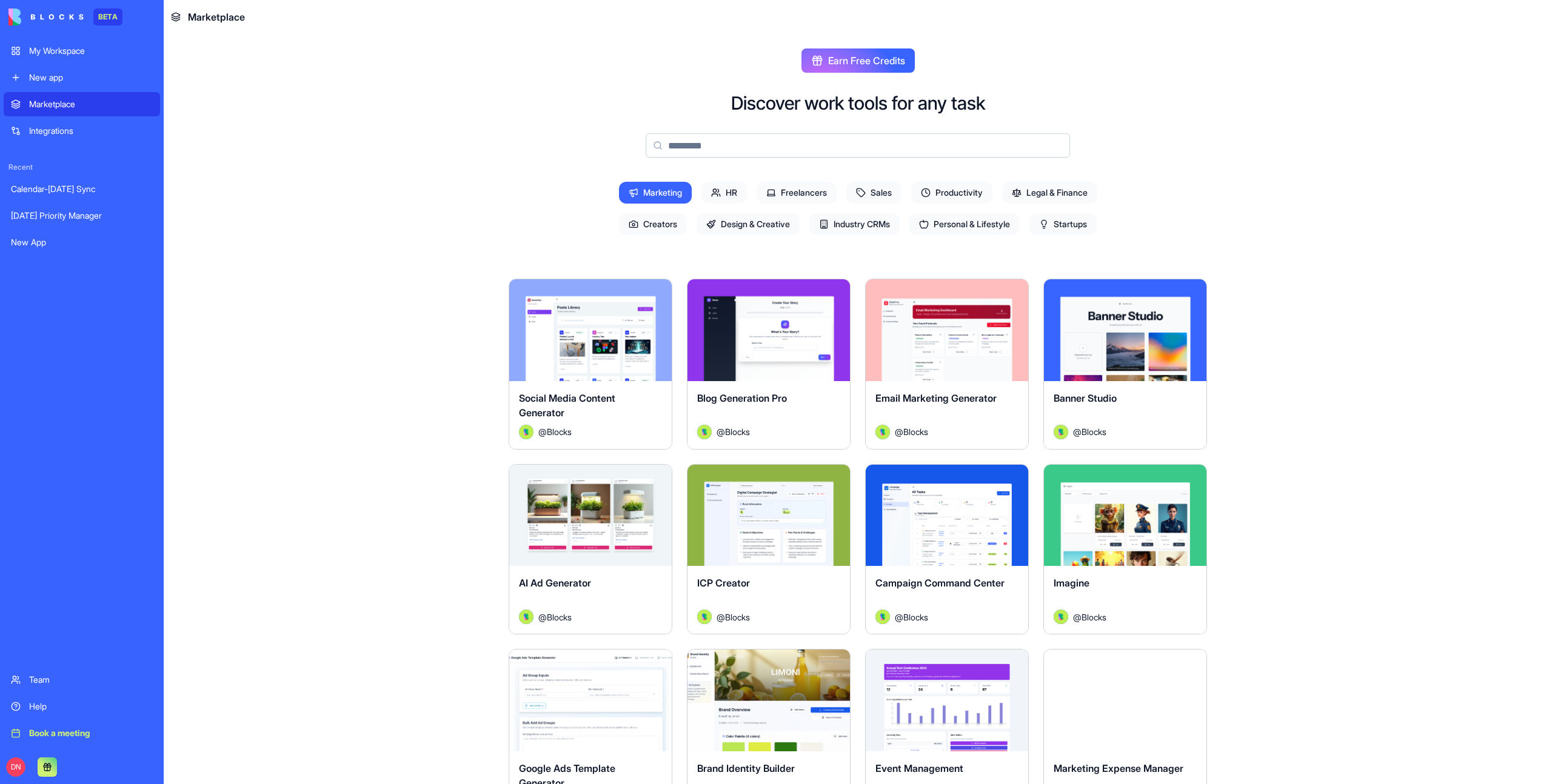
click at [712, 193] on icon at bounding box center [716, 193] width 9 height 9
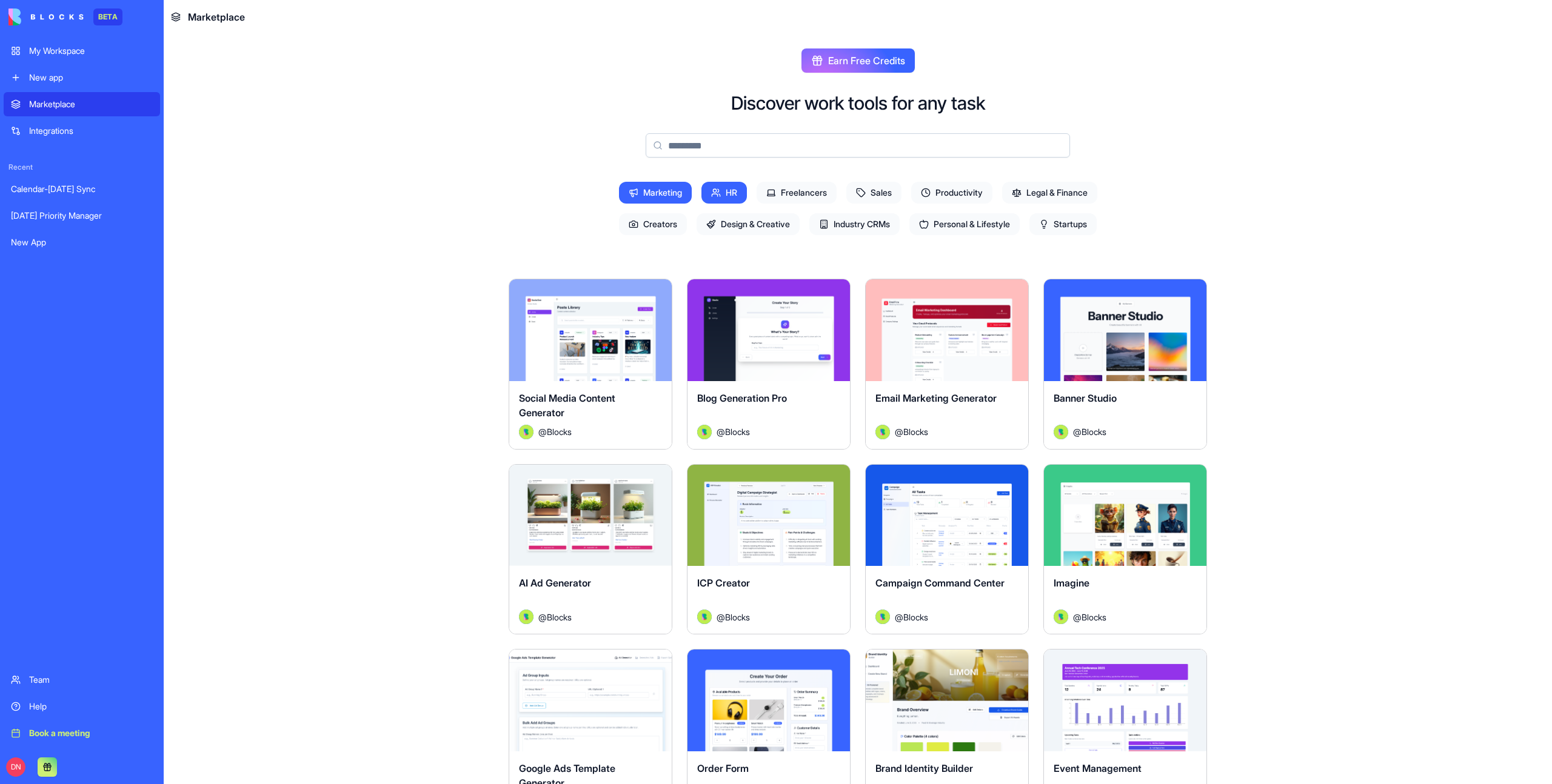
click at [665, 193] on span "Marketing" at bounding box center [655, 193] width 73 height 21
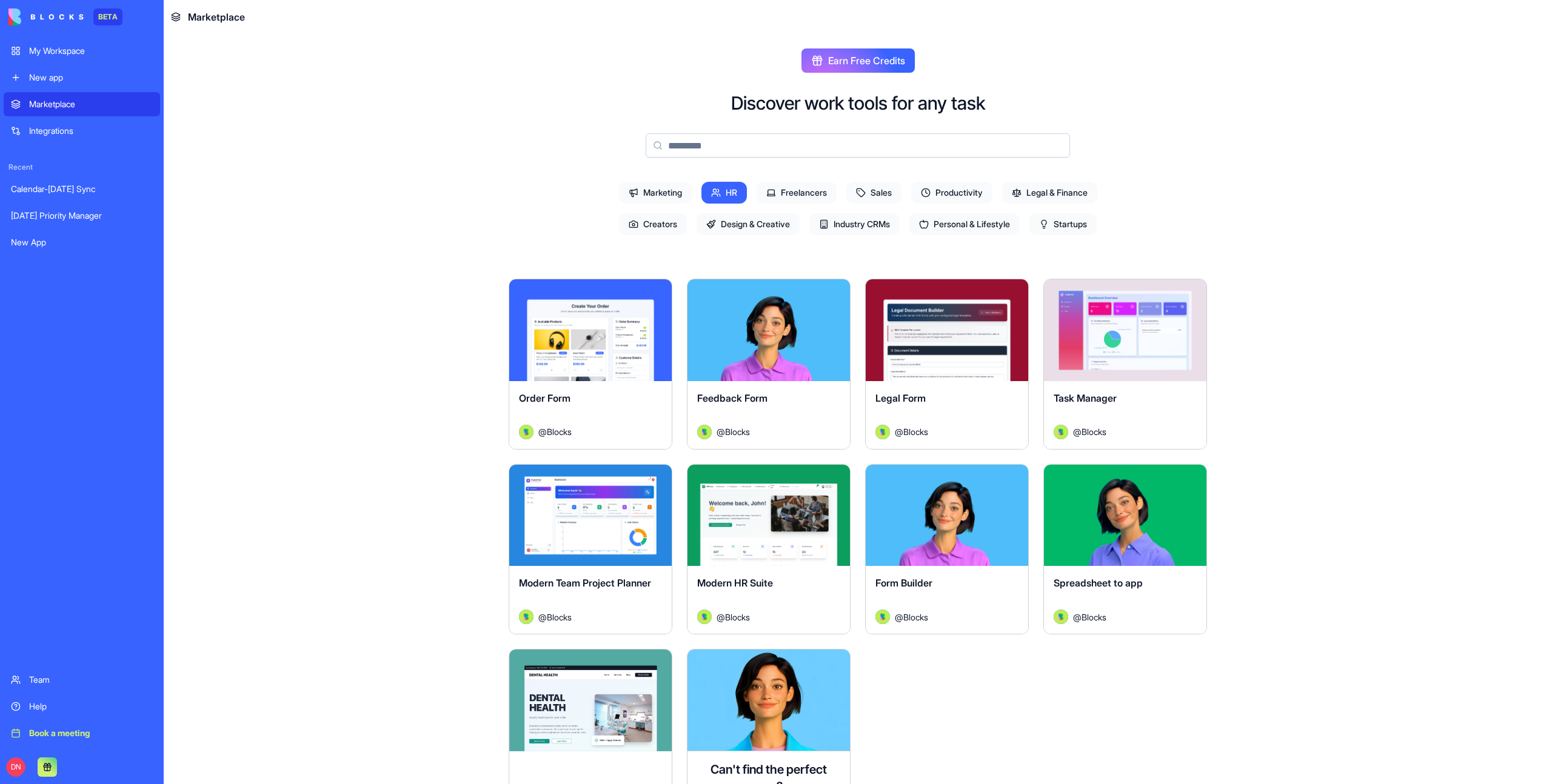
click at [725, 193] on span "HR" at bounding box center [724, 193] width 46 height 21
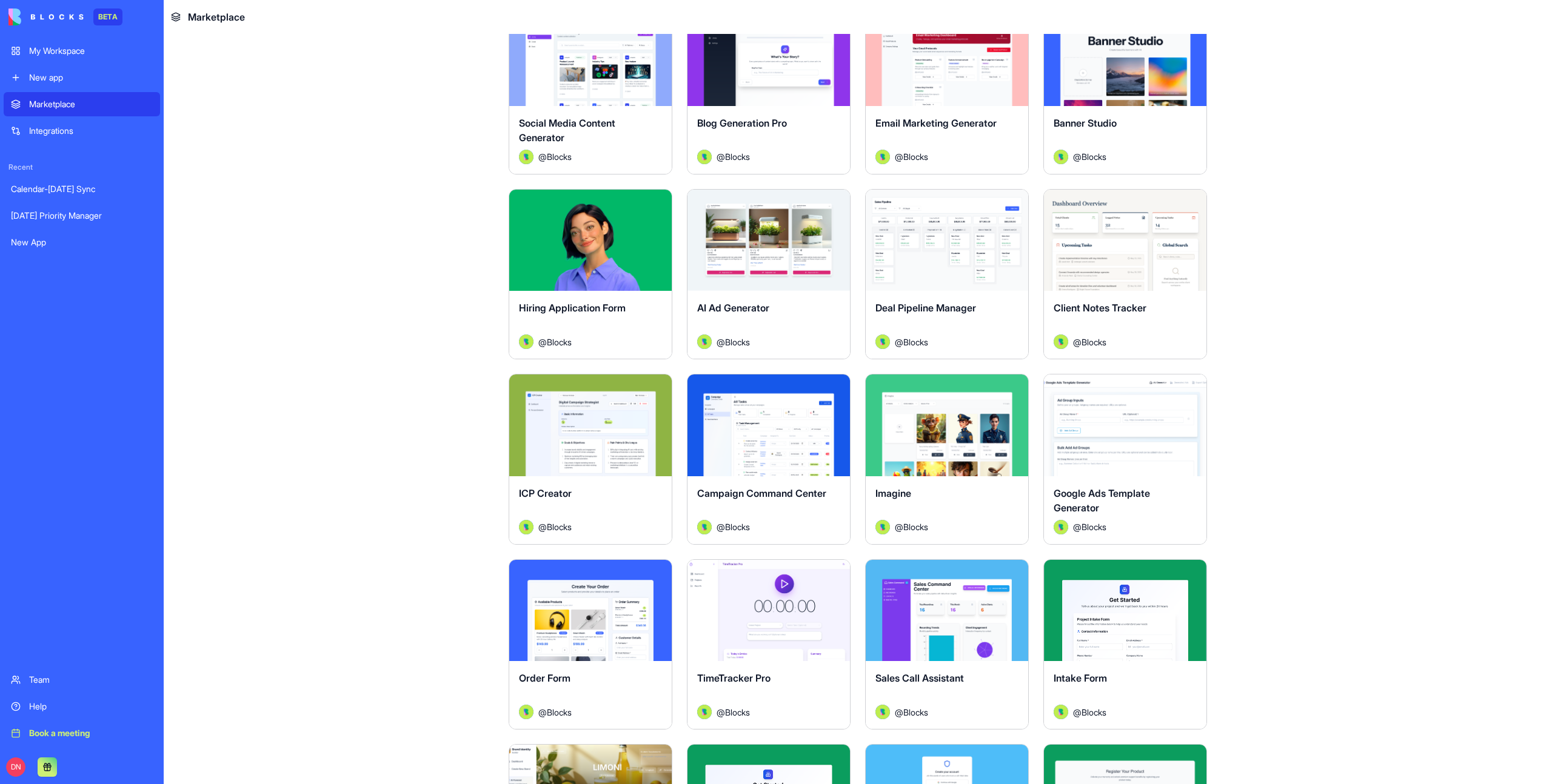
scroll to position [391, 0]
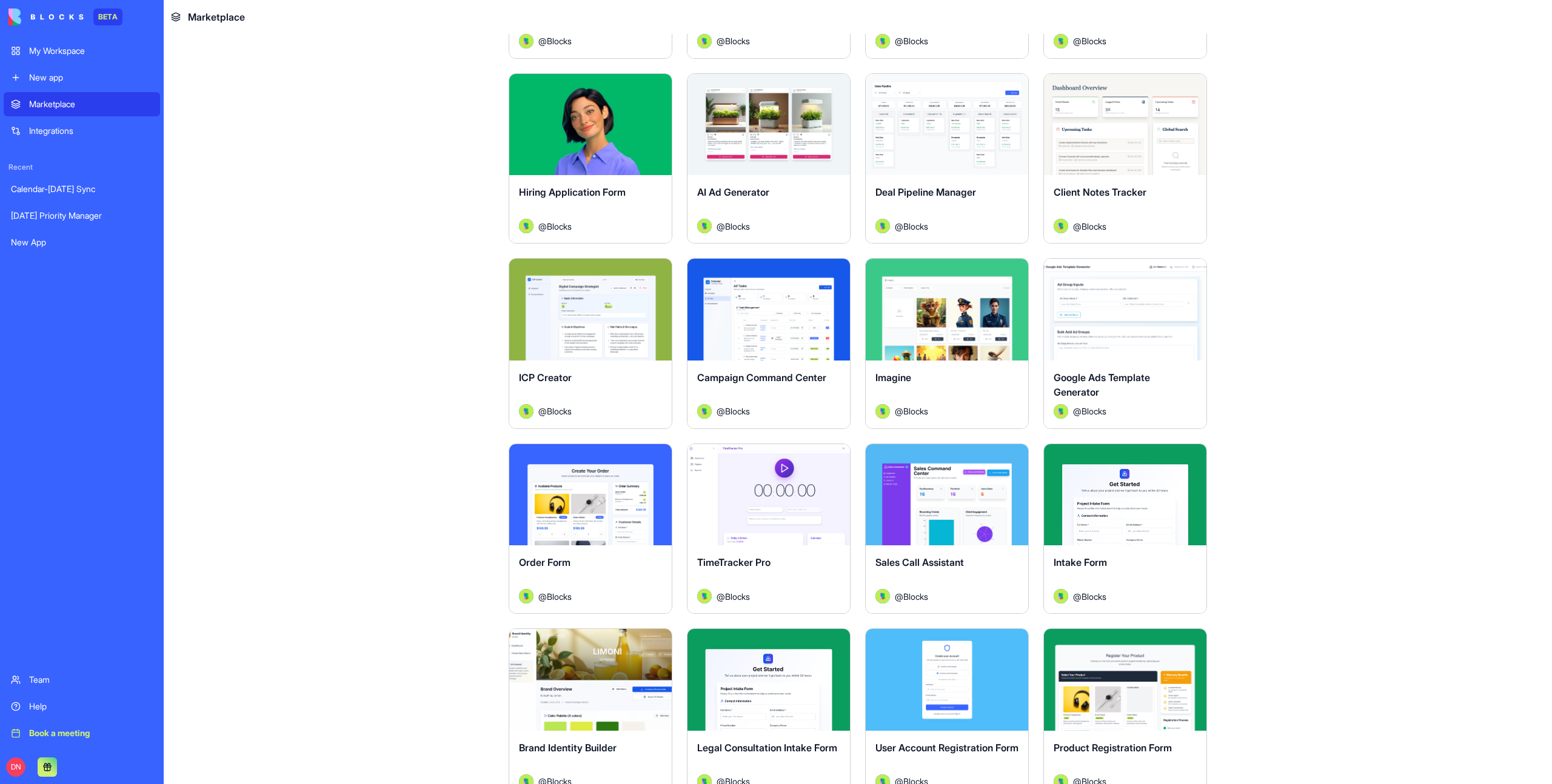
click at [581, 537] on div "Explore" at bounding box center [590, 494] width 163 height 101
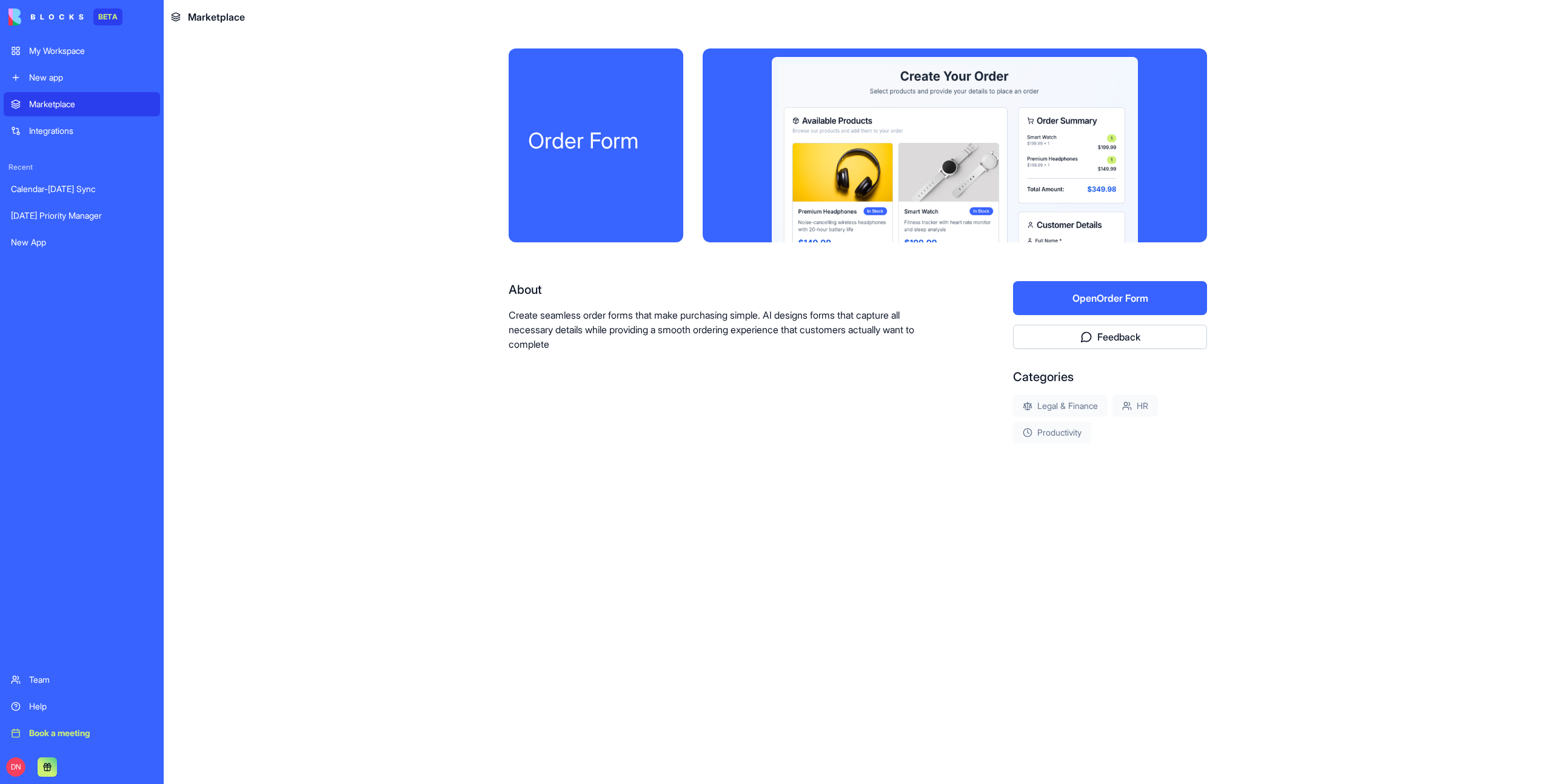
click at [76, 50] on div "My Workspace" at bounding box center [91, 51] width 124 height 12
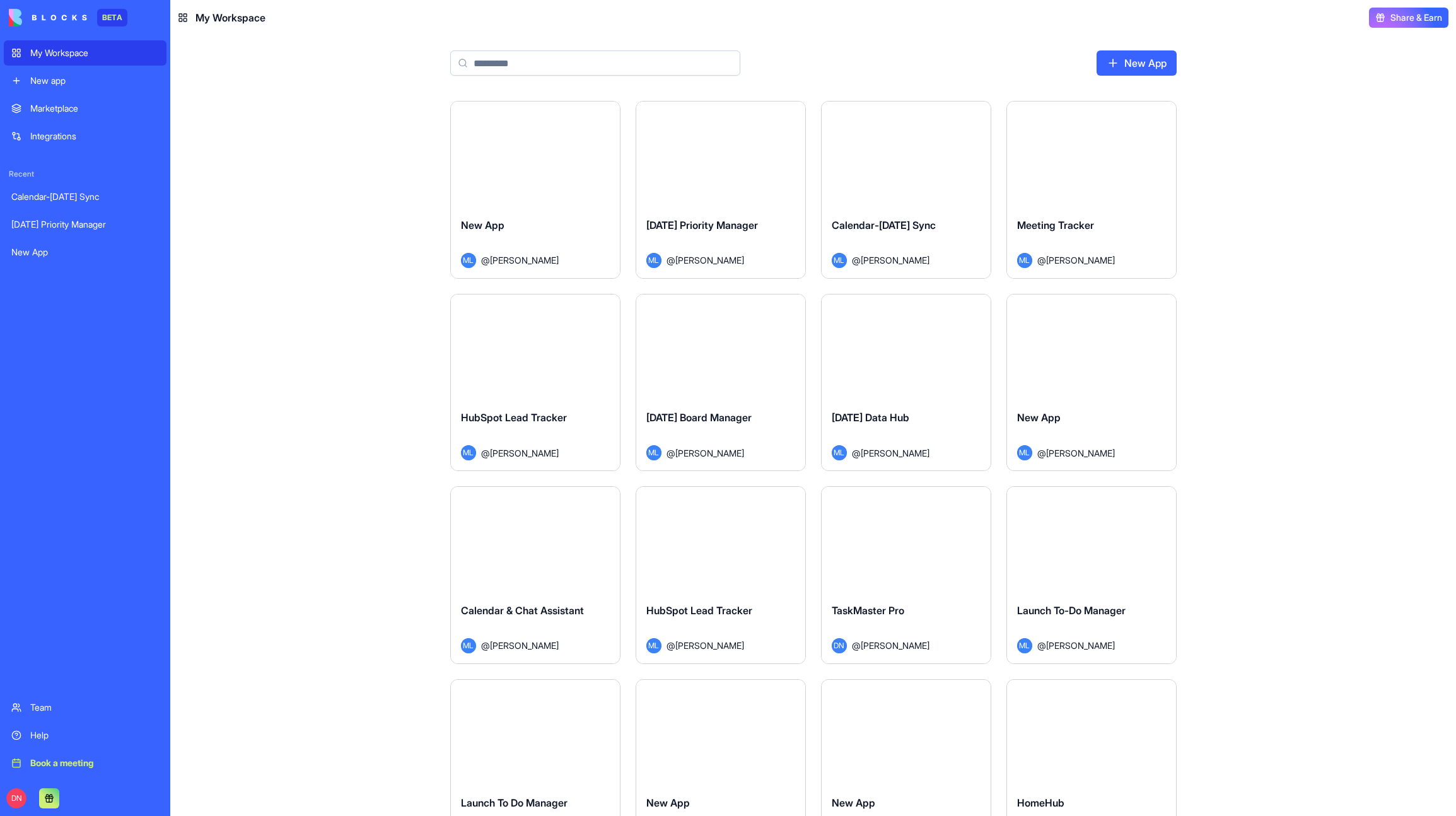
click at [544, 546] on button "Launch" at bounding box center [535, 540] width 94 height 25
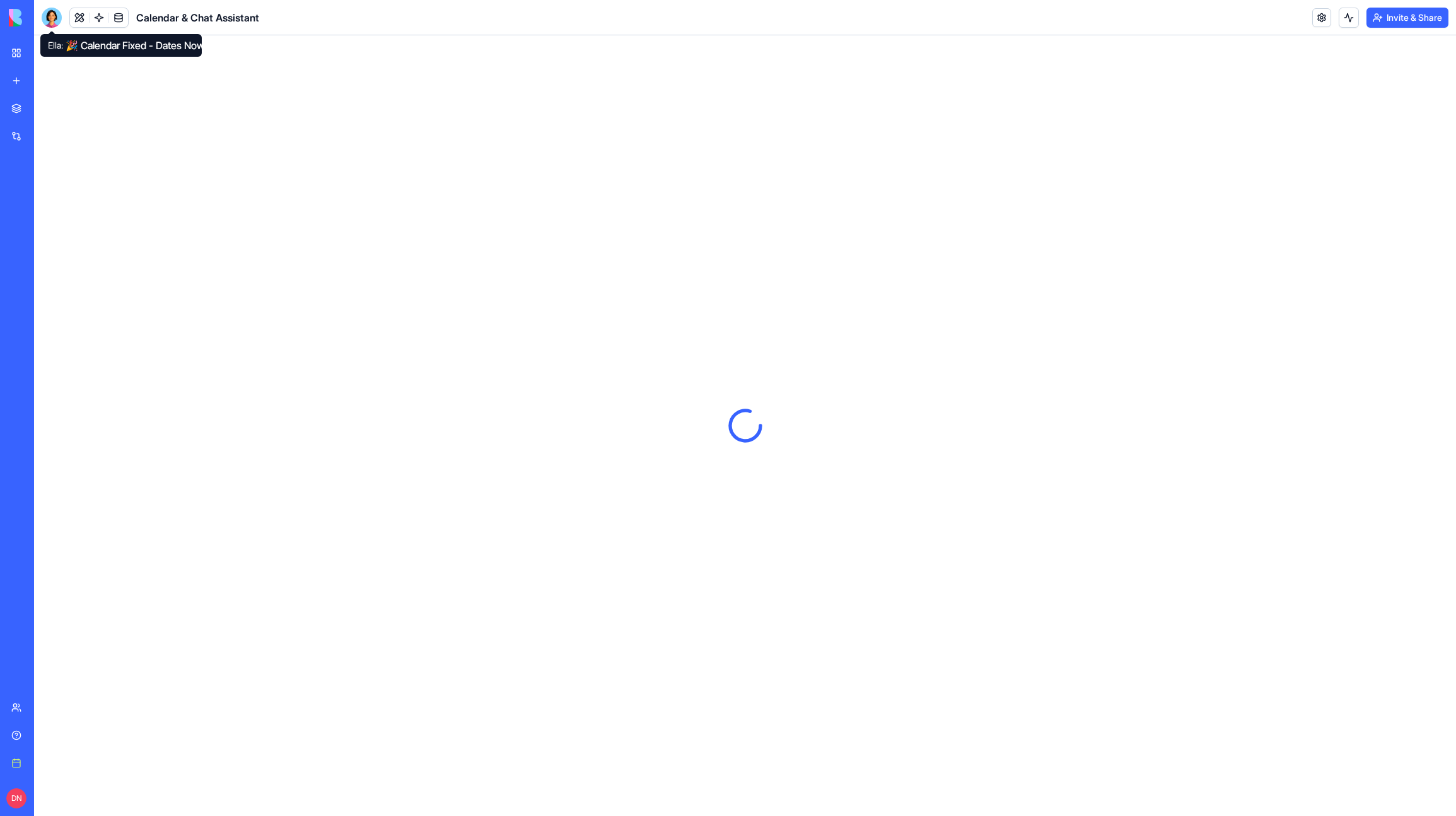
click at [55, 18] on div at bounding box center [52, 17] width 20 height 20
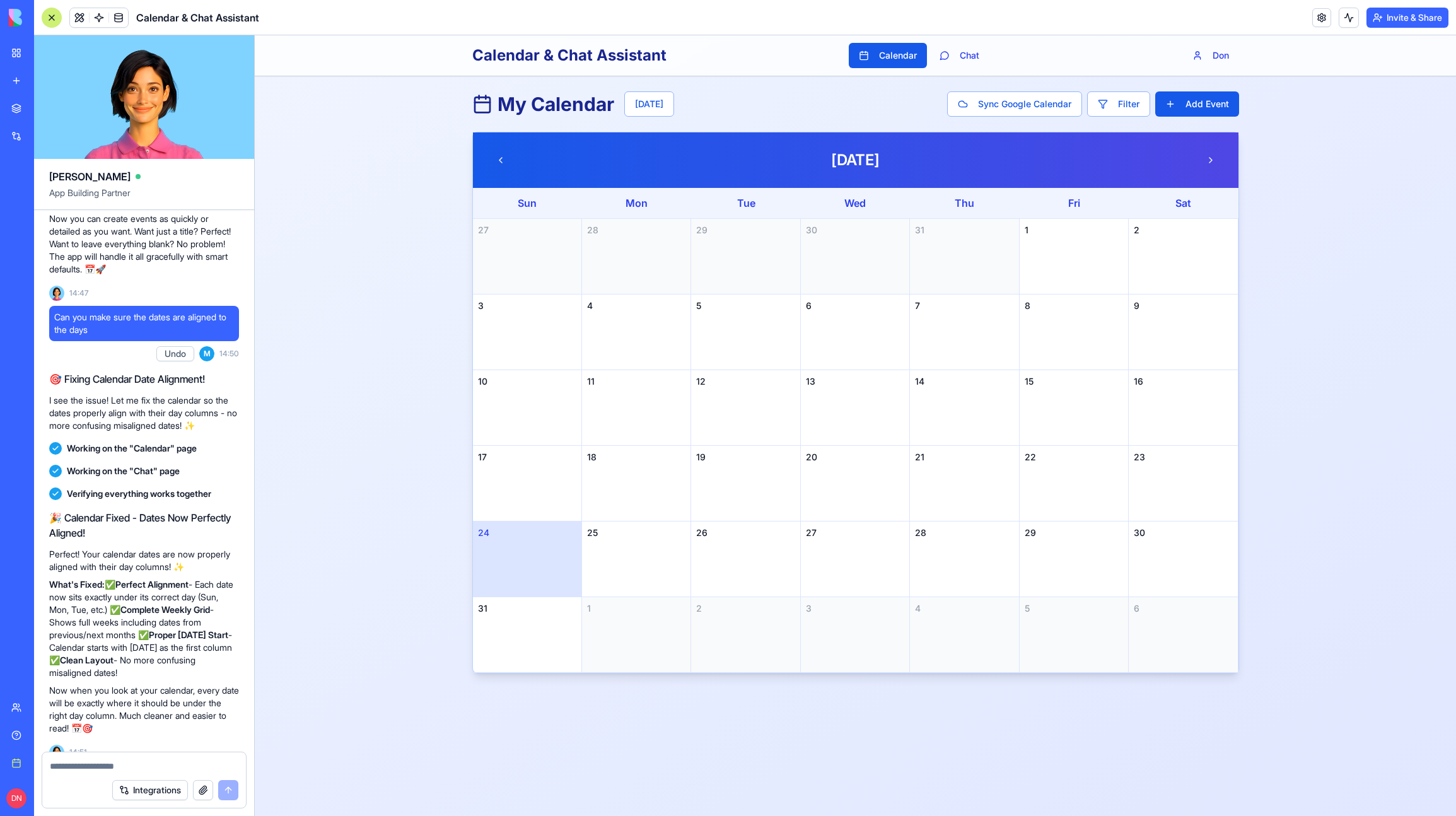
scroll to position [4309, 0]
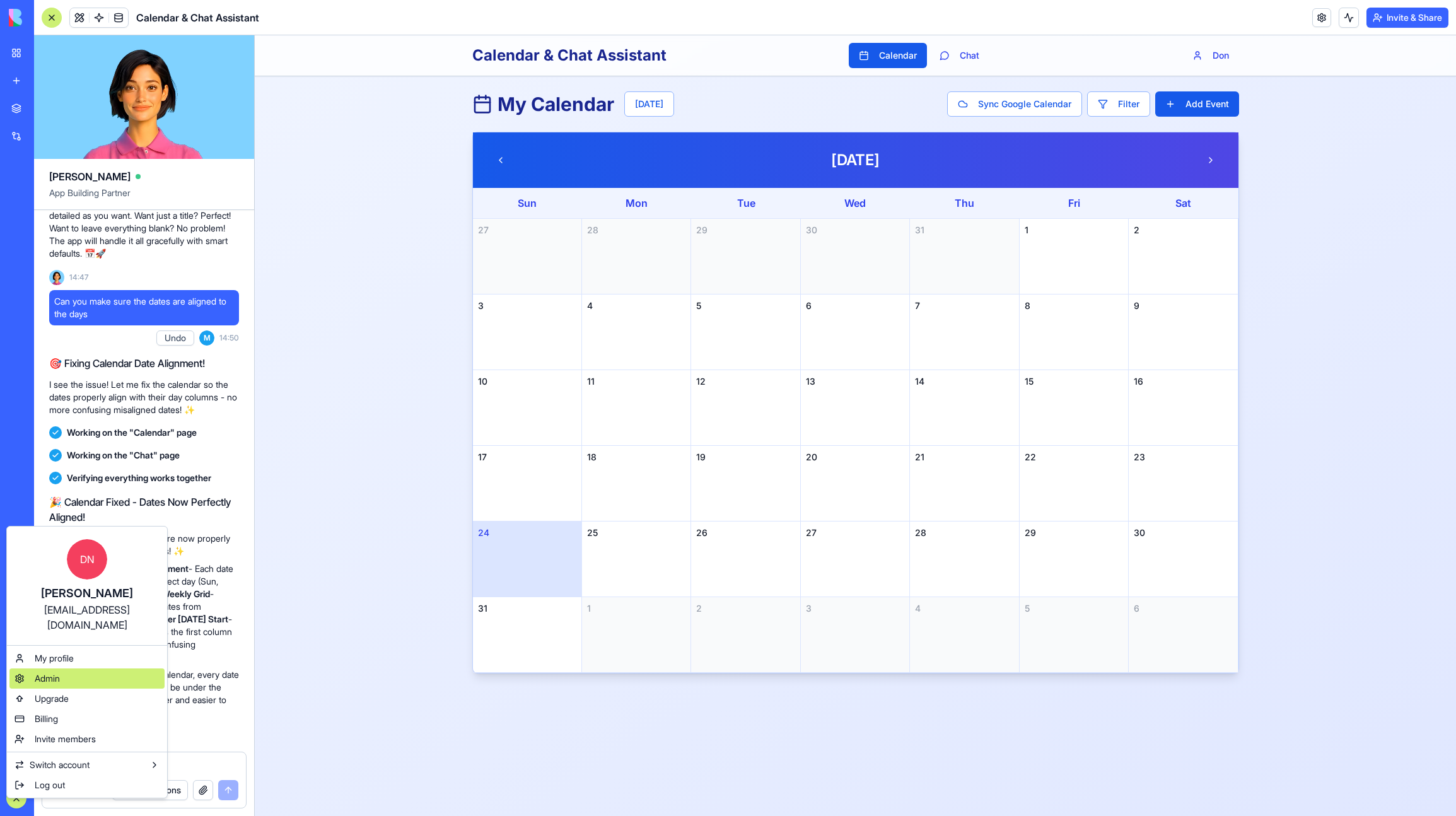
click at [61, 668] on div "Admin" at bounding box center [87, 678] width 155 height 20
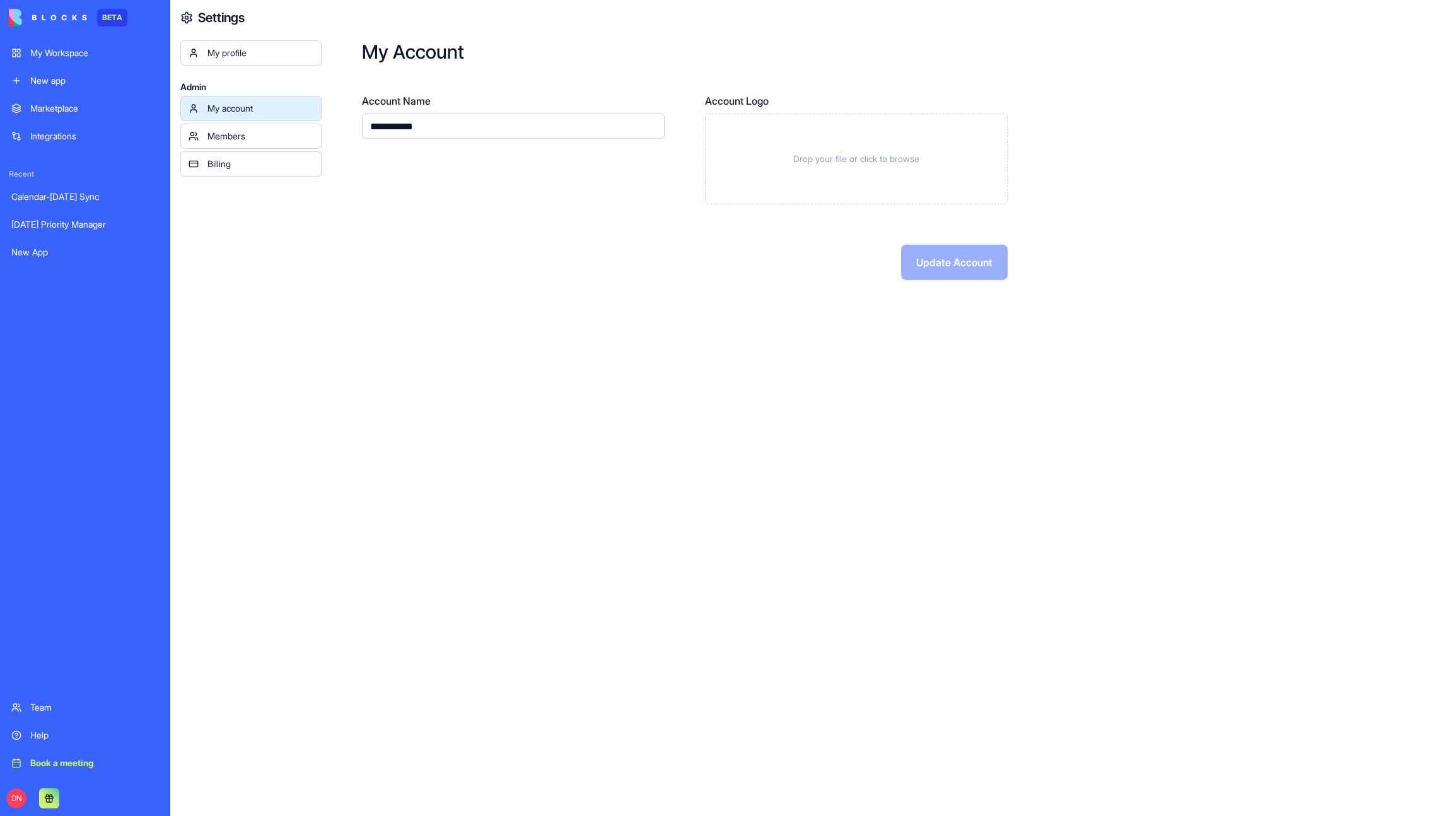
click at [234, 136] on div "Members" at bounding box center [260, 136] width 106 height 13
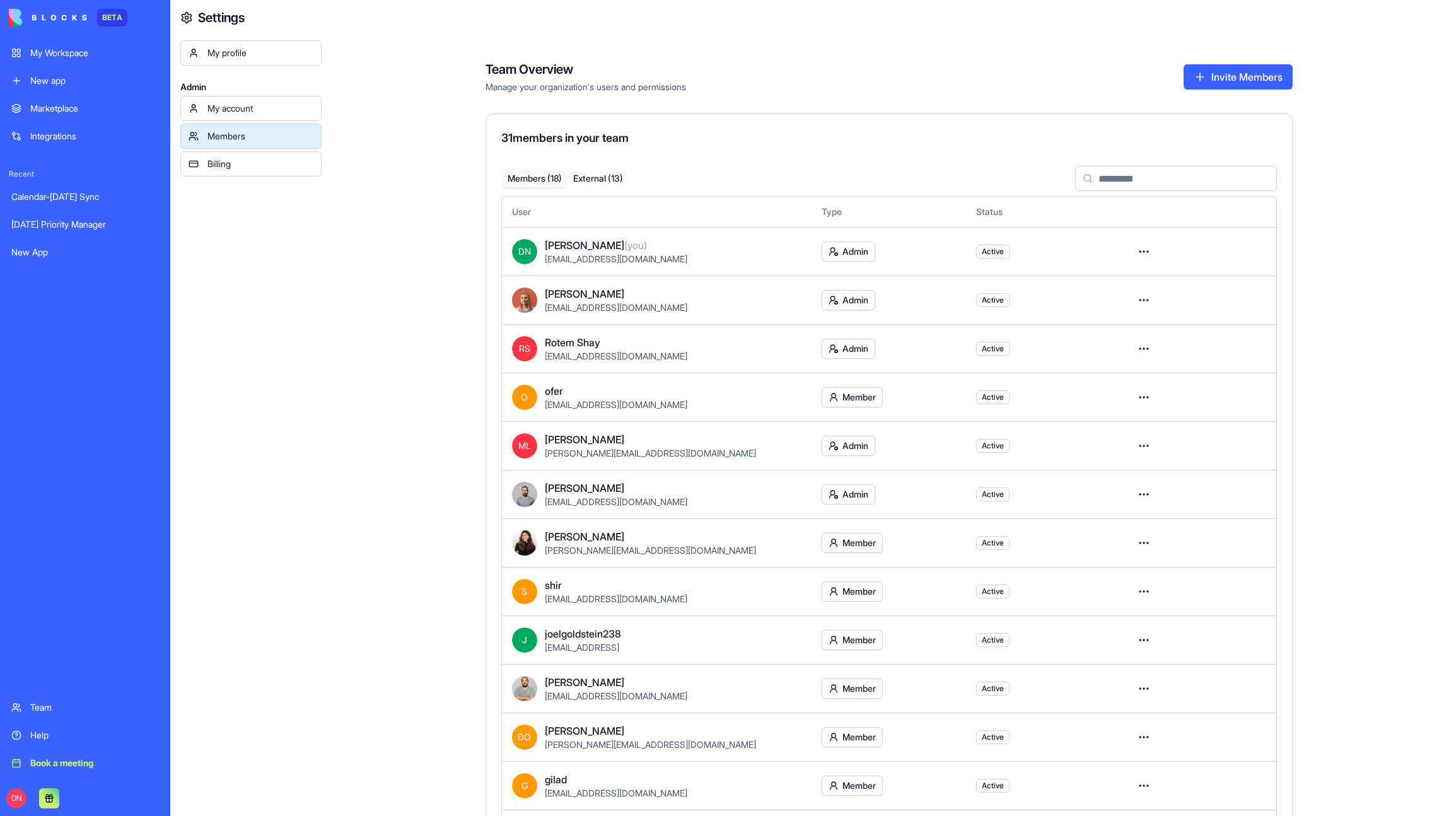
drag, startPoint x: 994, startPoint y: 450, endPoint x: 983, endPoint y: 450, distance: 11.0
click at [983, 450] on span "Active" at bounding box center [993, 446] width 34 height 14
click at [69, 55] on div "My Workspace" at bounding box center [94, 53] width 129 height 13
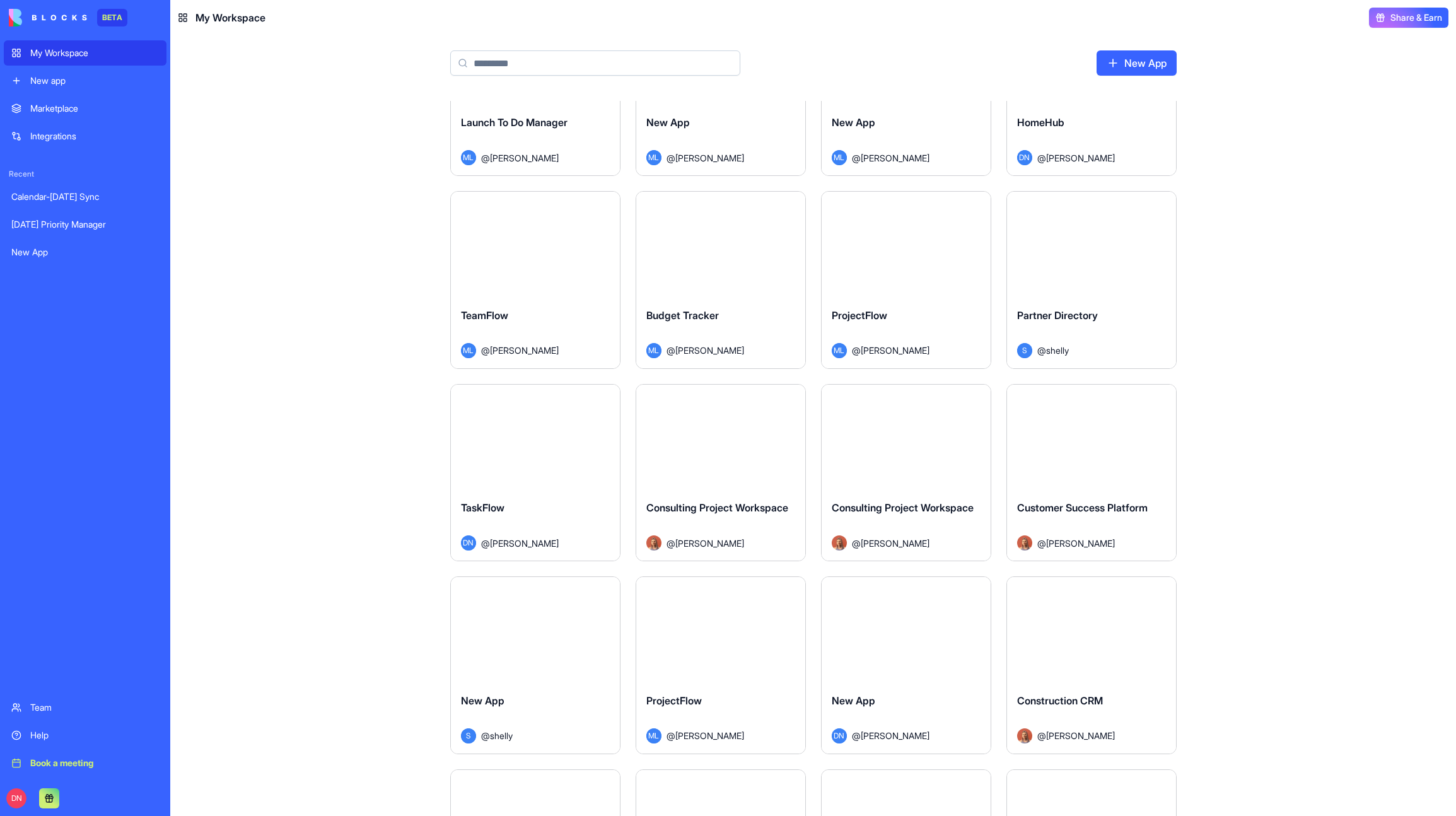
scroll to position [985, 0]
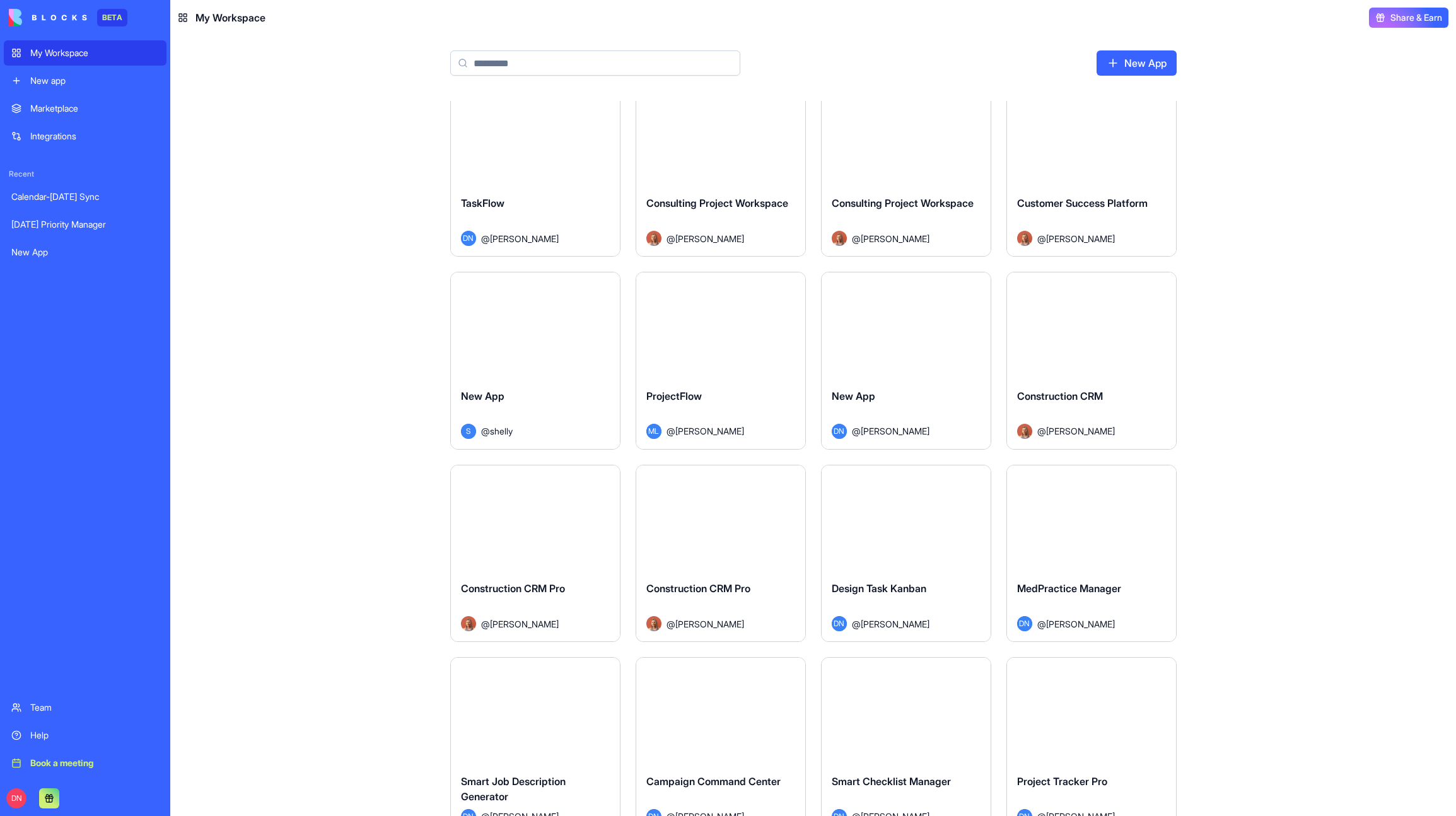
click at [727, 153] on div "Launch" at bounding box center [721, 133] width 169 height 106
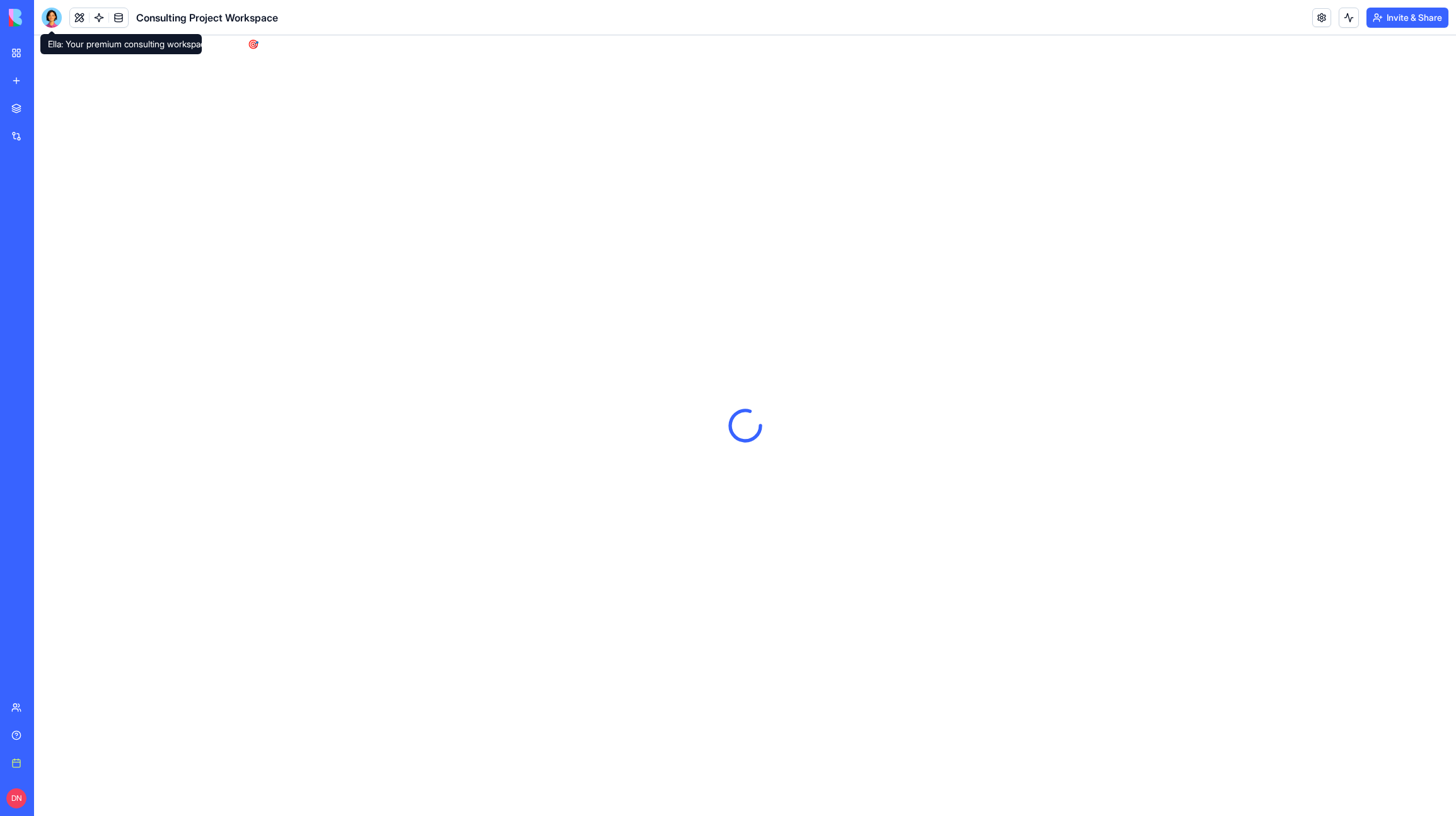
click at [56, 19] on div at bounding box center [52, 17] width 20 height 20
